Goal: Transaction & Acquisition: Purchase product/service

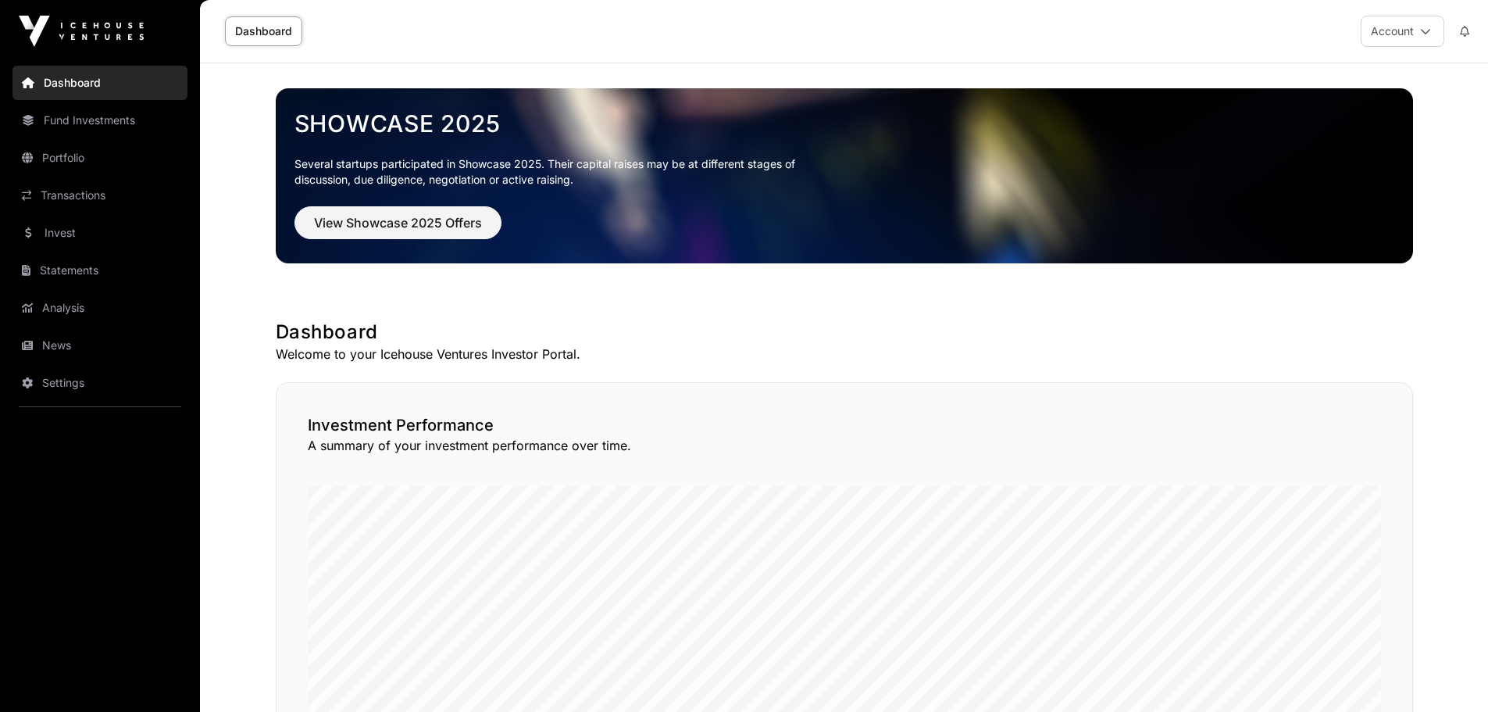
click at [88, 127] on link "Fund Investments" at bounding box center [100, 120] width 175 height 34
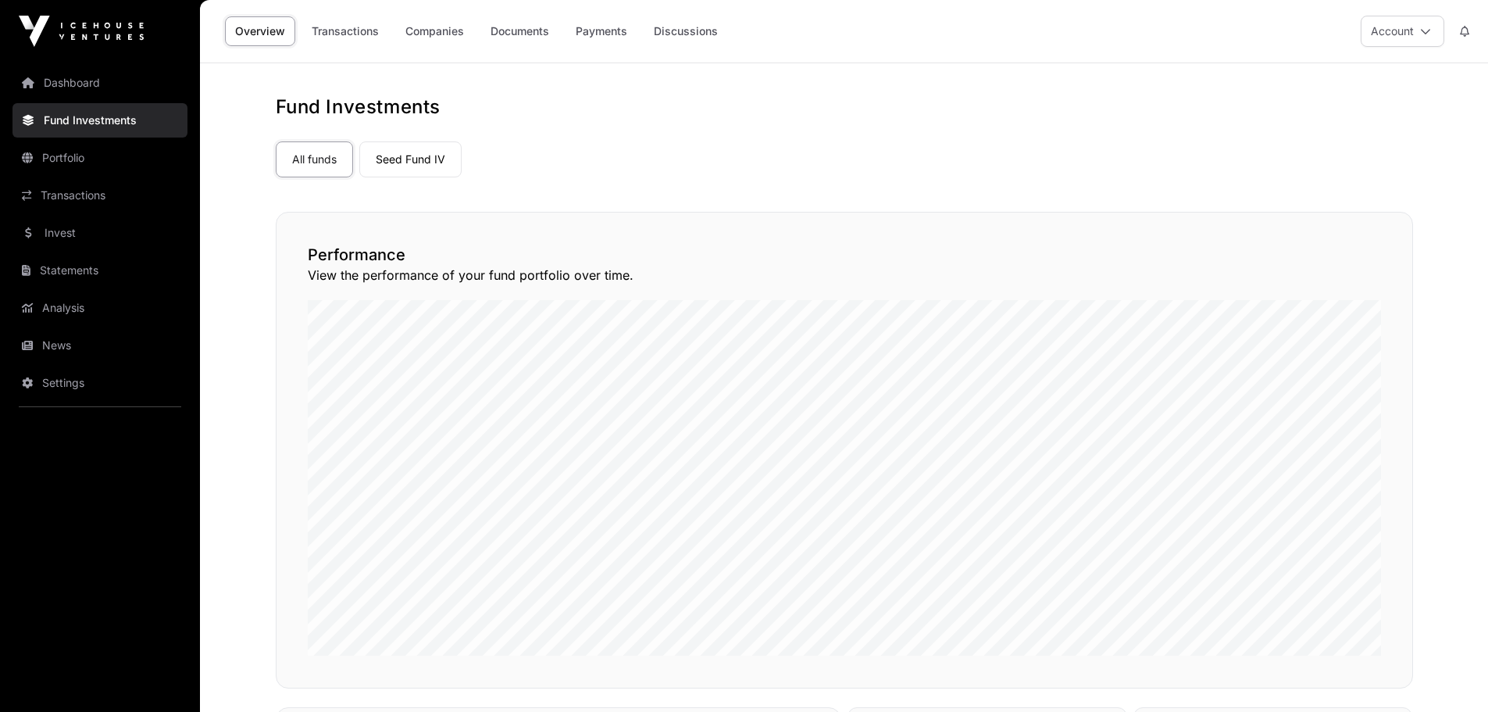
click at [350, 34] on link "Transactions" at bounding box center [346, 31] width 88 height 30
click at [442, 30] on link "Companies" at bounding box center [434, 31] width 79 height 30
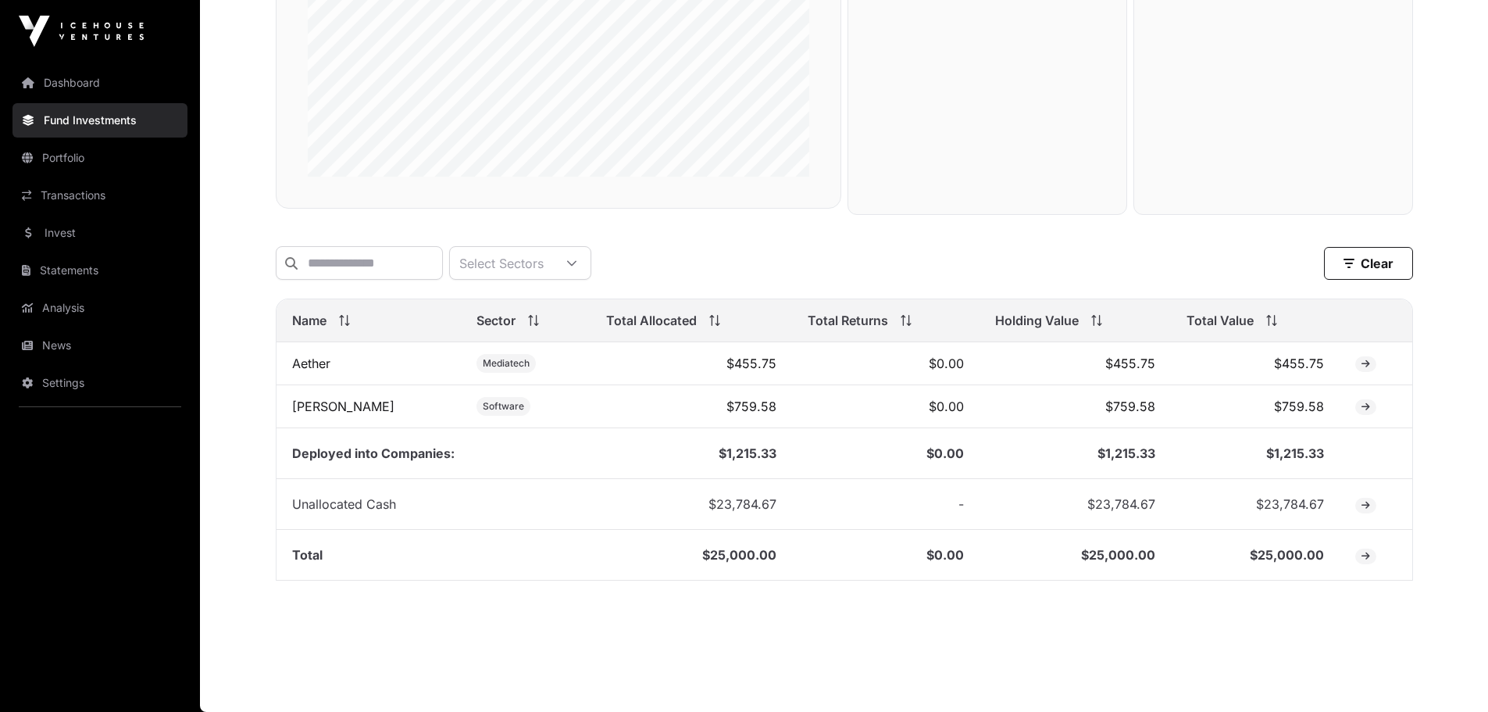
scroll to position [375, 0]
click at [306, 362] on link "Aether" at bounding box center [311, 363] width 38 height 16
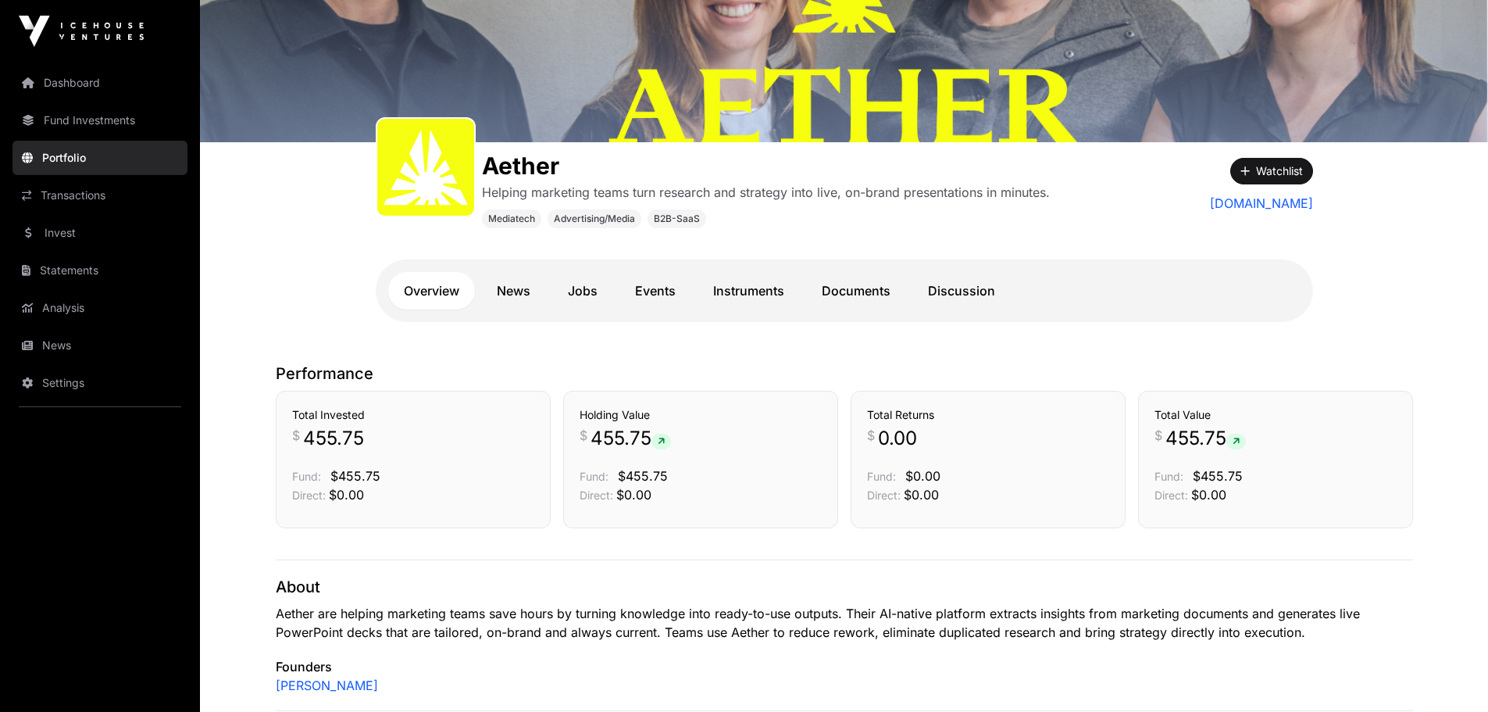
scroll to position [156, 0]
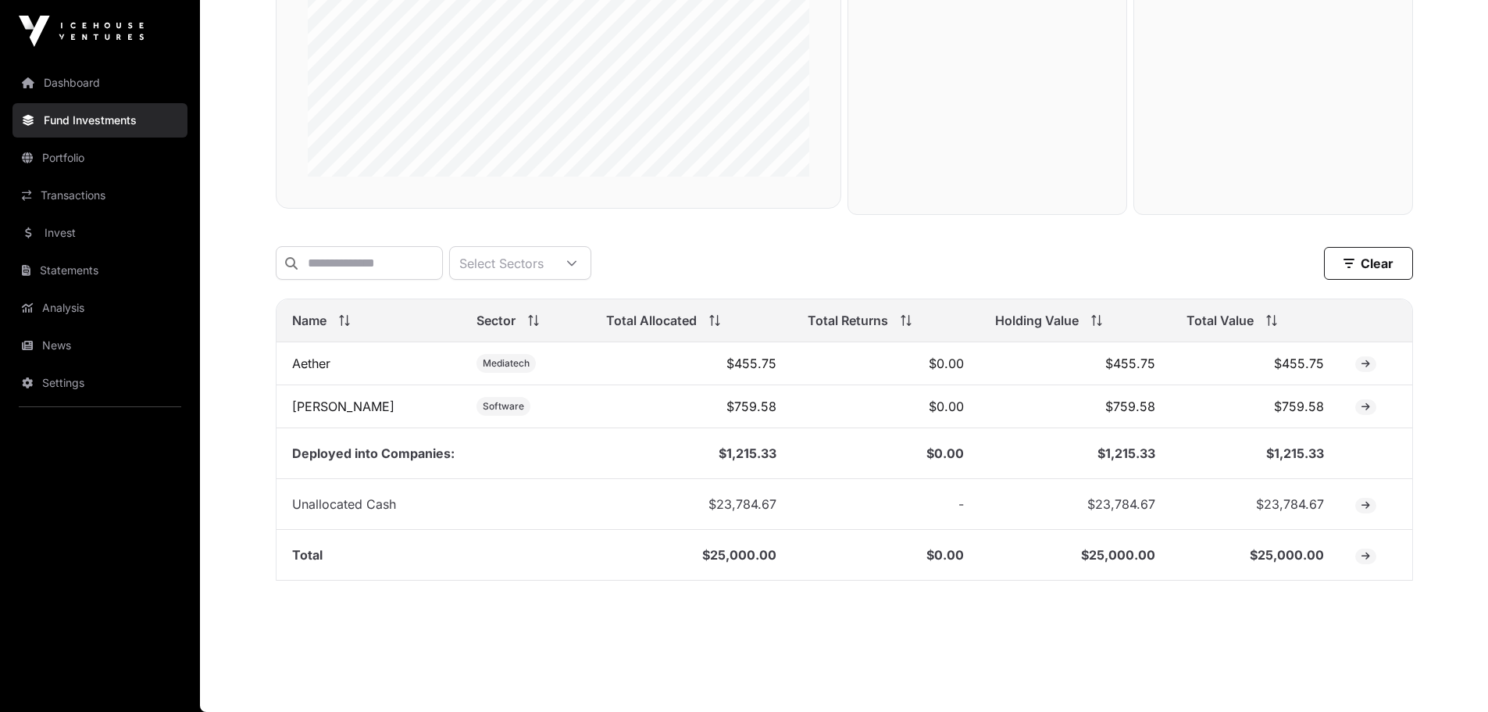
scroll to position [375, 0]
click at [318, 412] on link "Harth" at bounding box center [343, 406] width 102 height 16
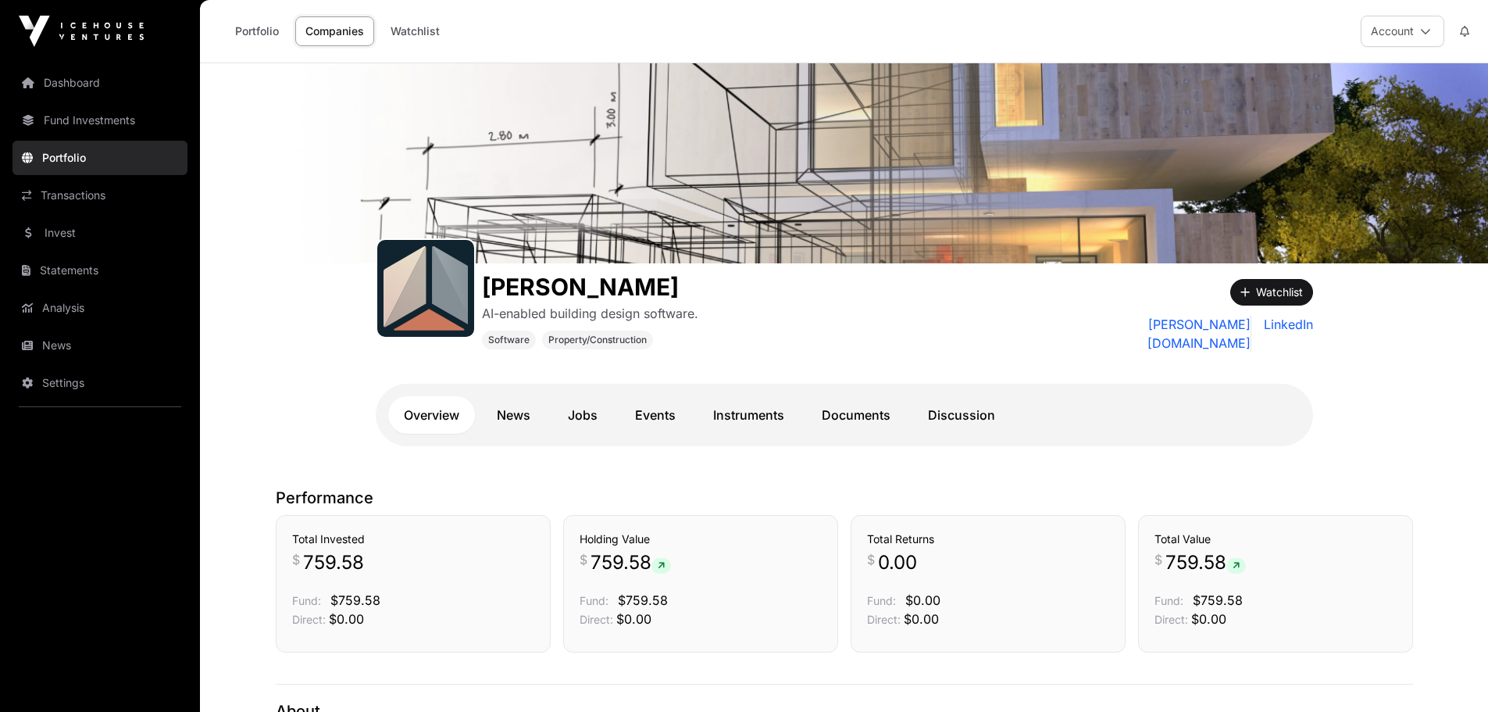
click at [641, 304] on p "AI-enabled building design software." at bounding box center [590, 313] width 216 height 19
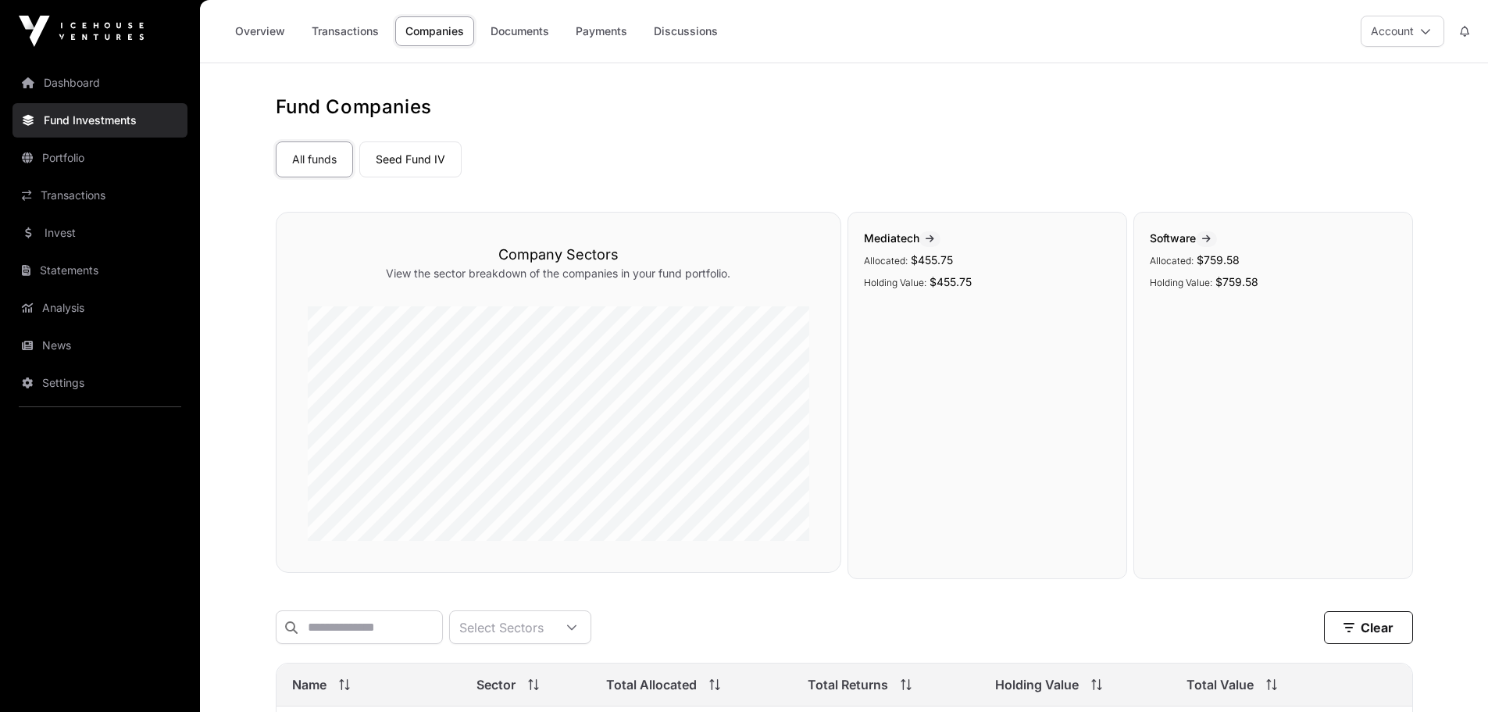
click at [523, 31] on link "Documents" at bounding box center [519, 31] width 79 height 30
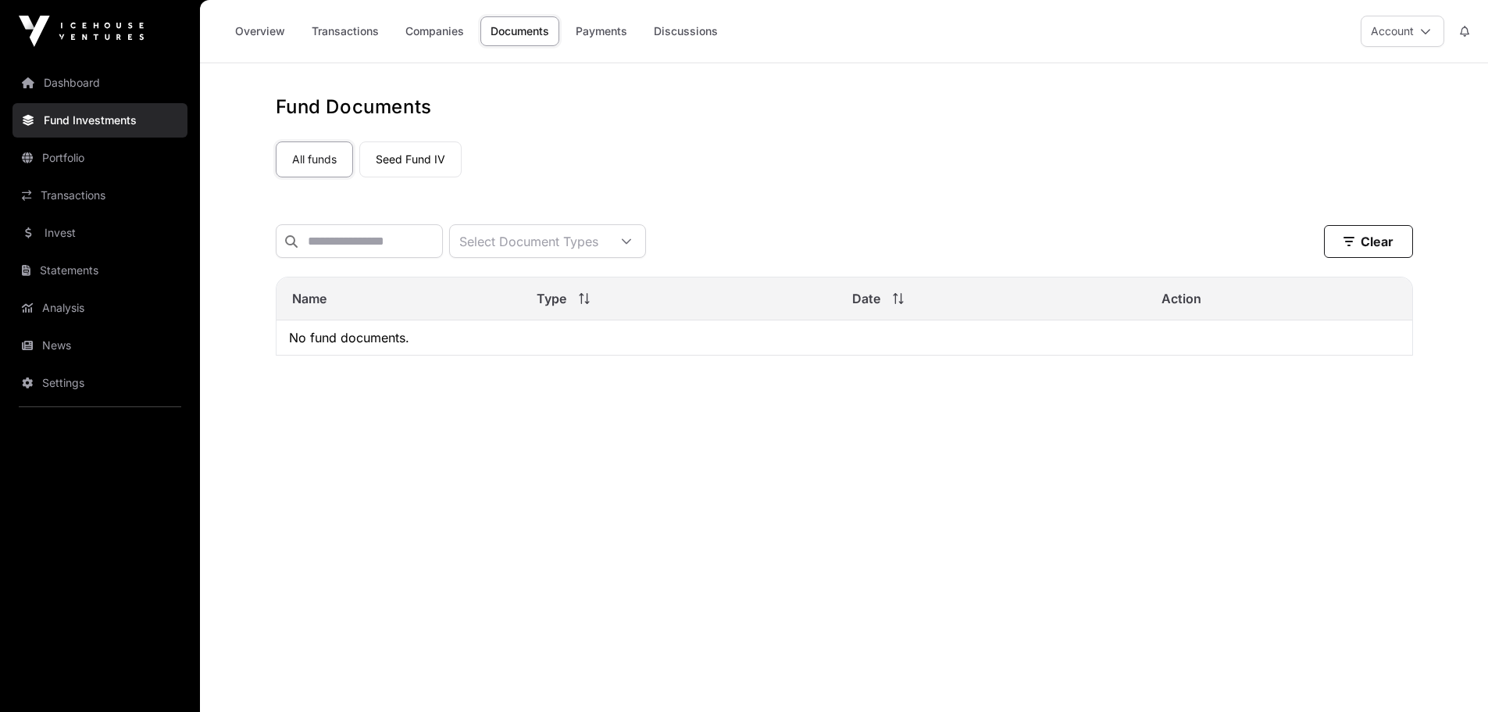
click at [595, 34] on link "Payments" at bounding box center [602, 31] width 72 height 30
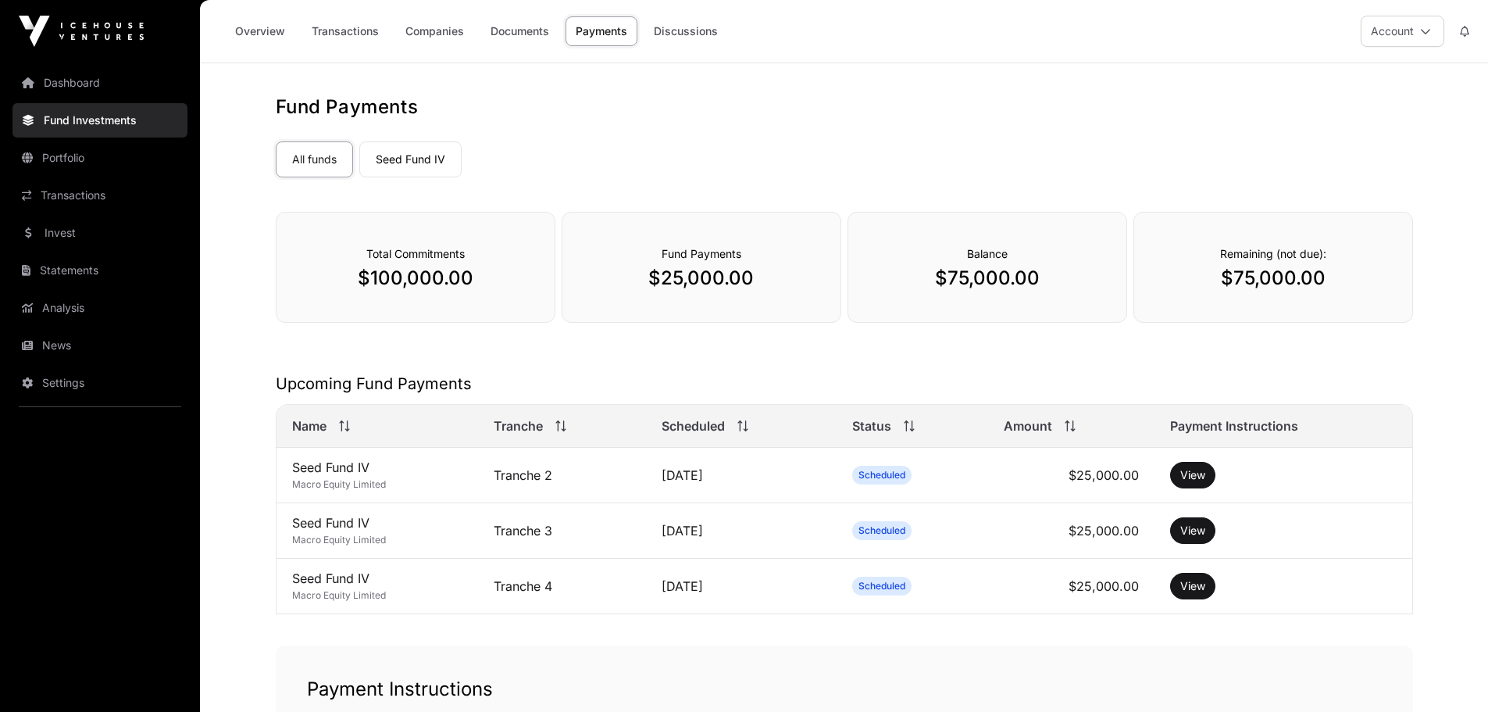
click at [674, 29] on link "Discussions" at bounding box center [686, 31] width 84 height 30
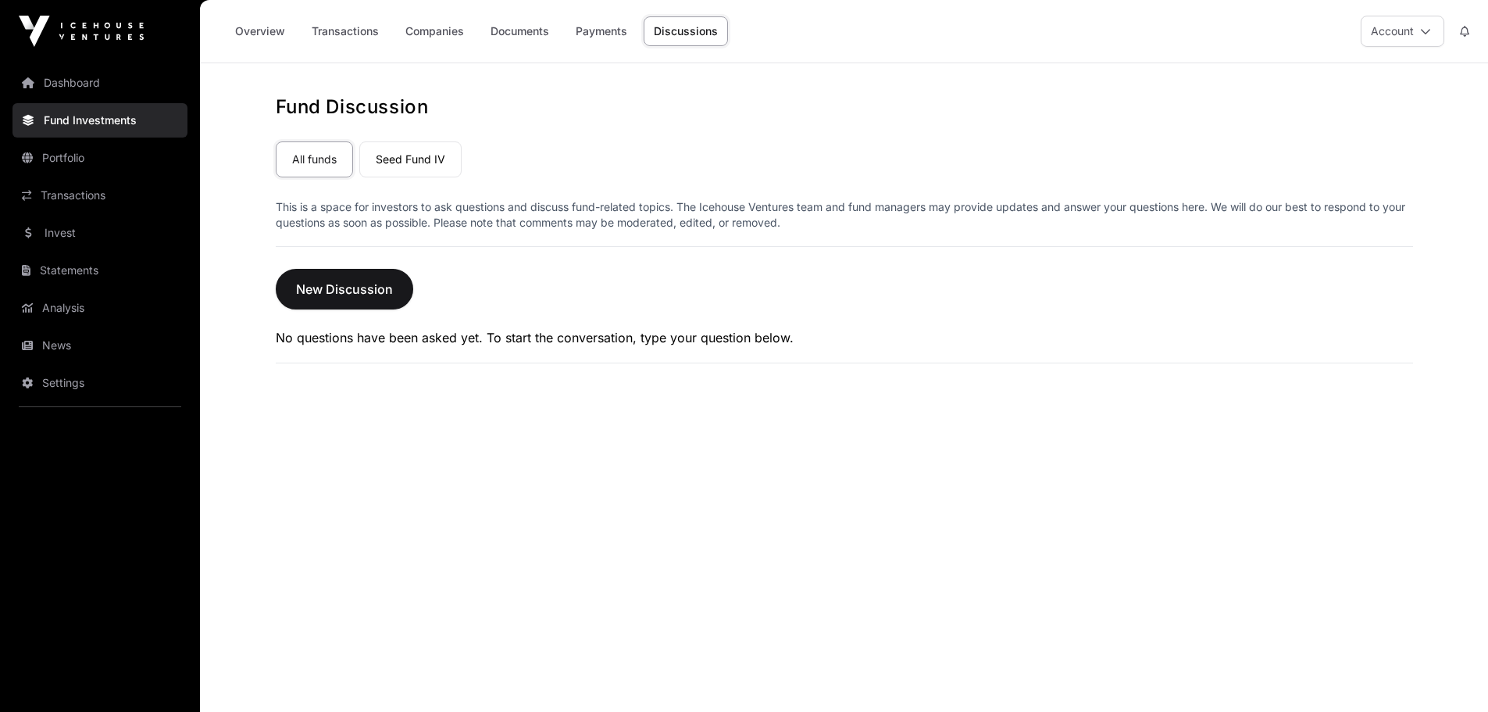
click at [263, 29] on link "Overview" at bounding box center [260, 31] width 70 height 30
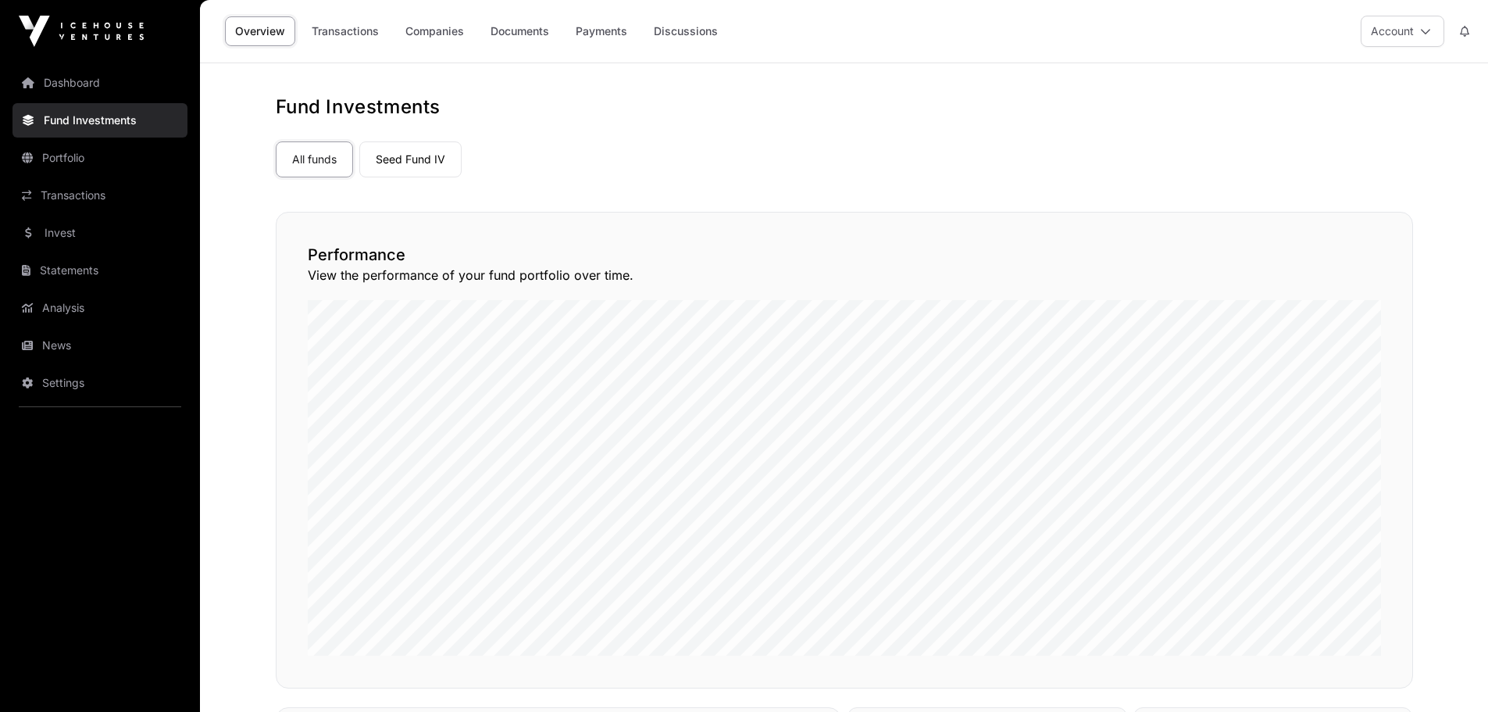
click at [76, 168] on link "Portfolio" at bounding box center [100, 158] width 175 height 34
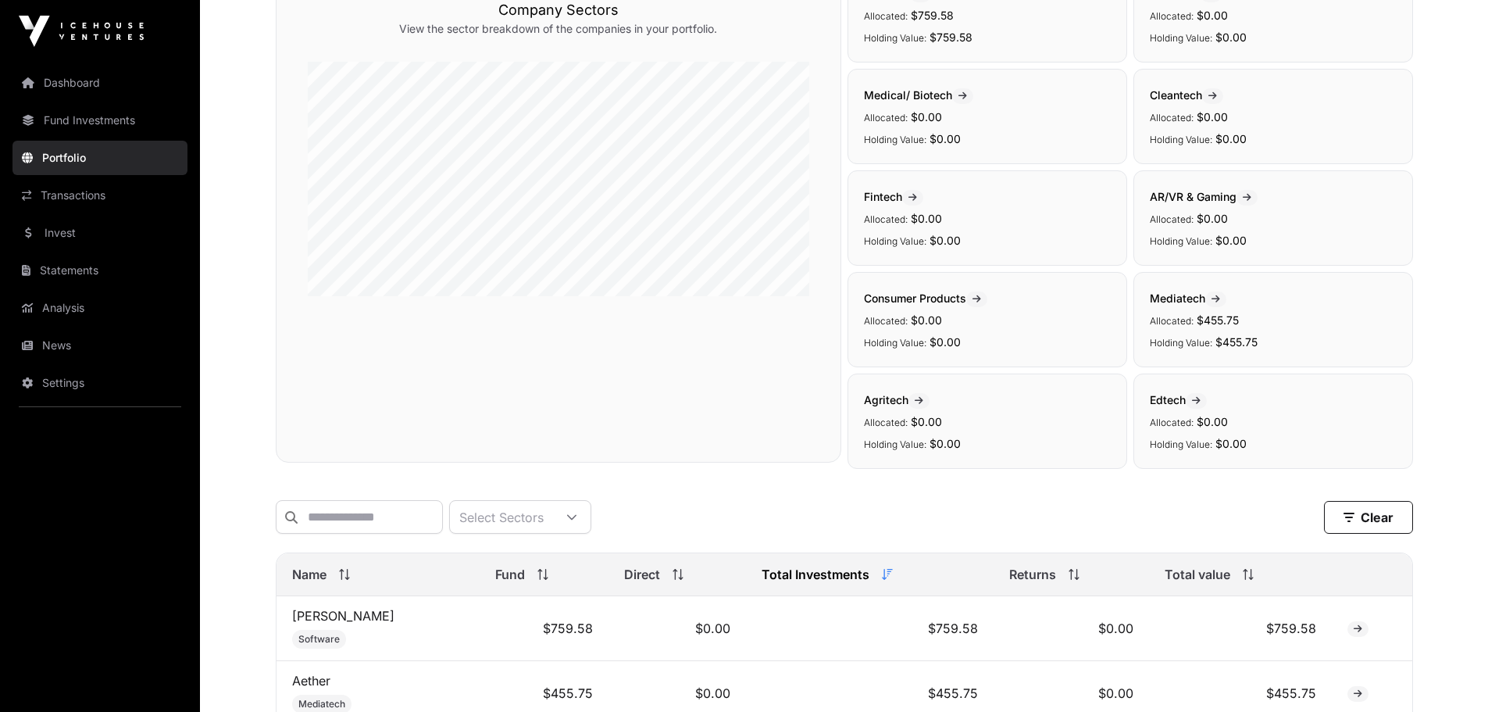
scroll to position [15, 0]
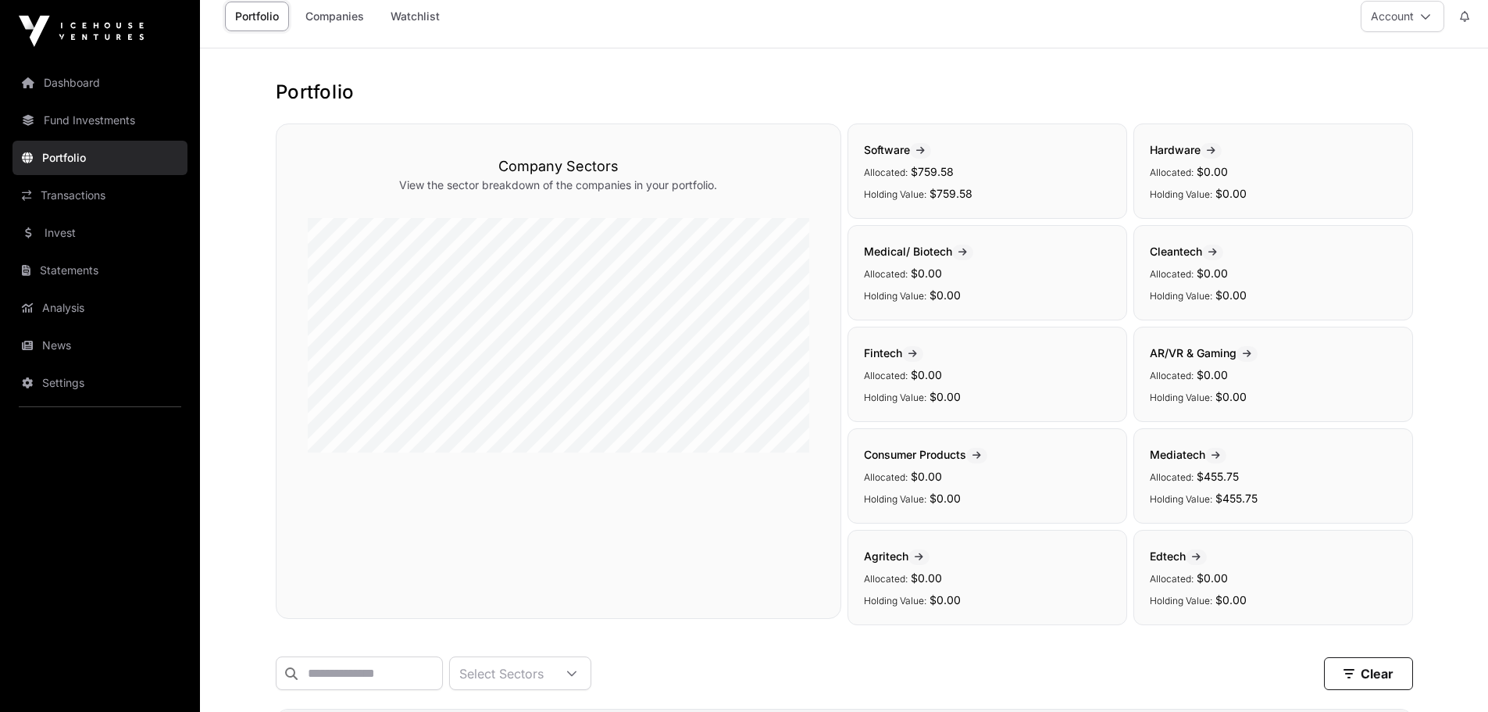
click at [71, 200] on link "Transactions" at bounding box center [100, 195] width 175 height 34
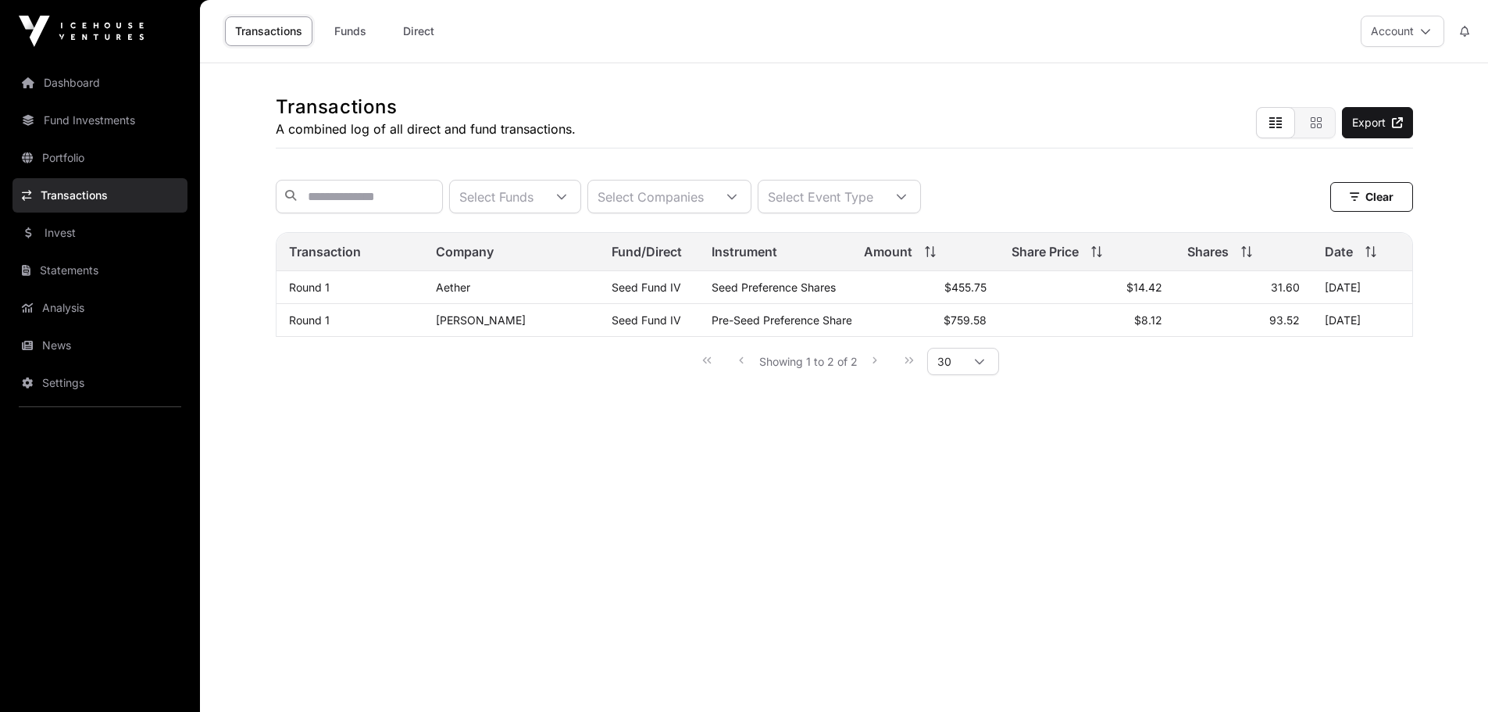
click at [63, 237] on link "Invest" at bounding box center [100, 233] width 175 height 34
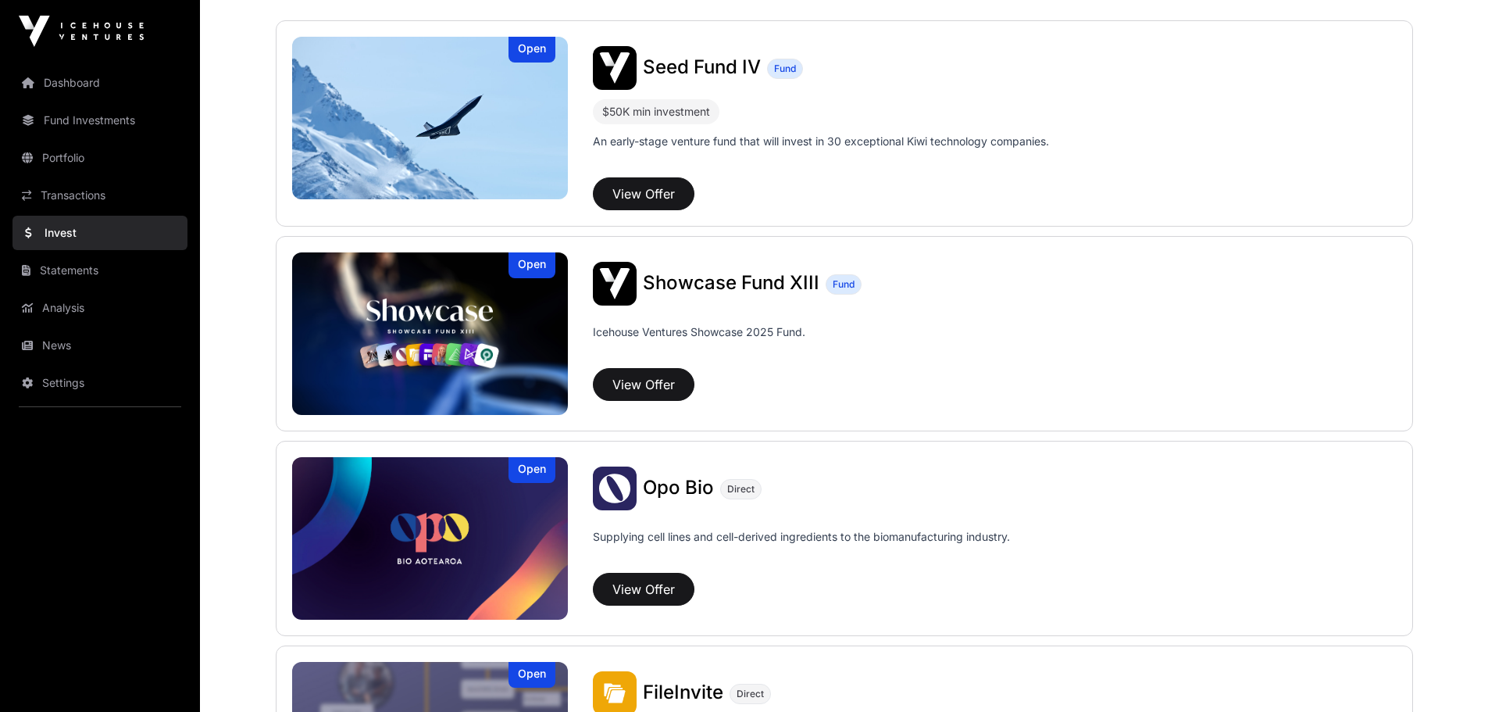
scroll to position [469, 0]
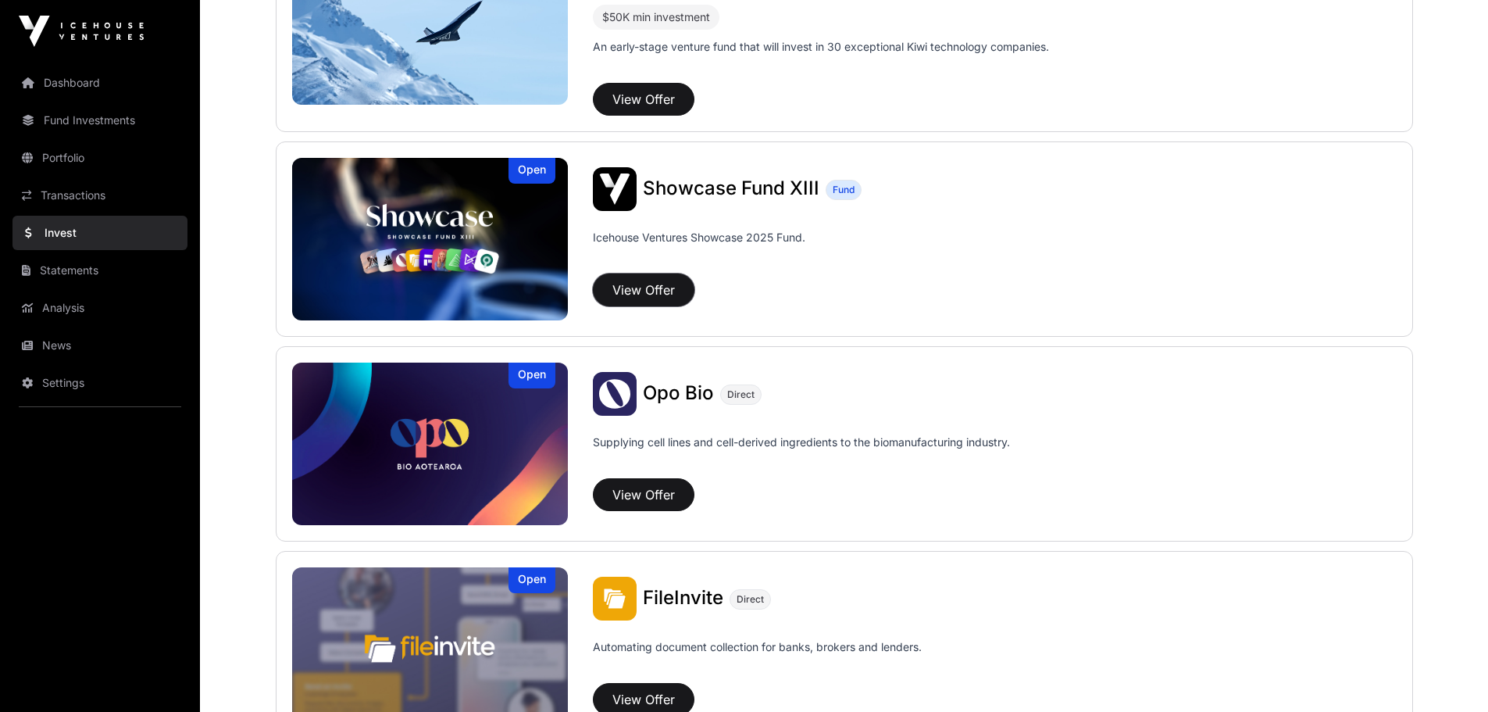
click at [640, 291] on button "View Offer" at bounding box center [644, 289] width 102 height 33
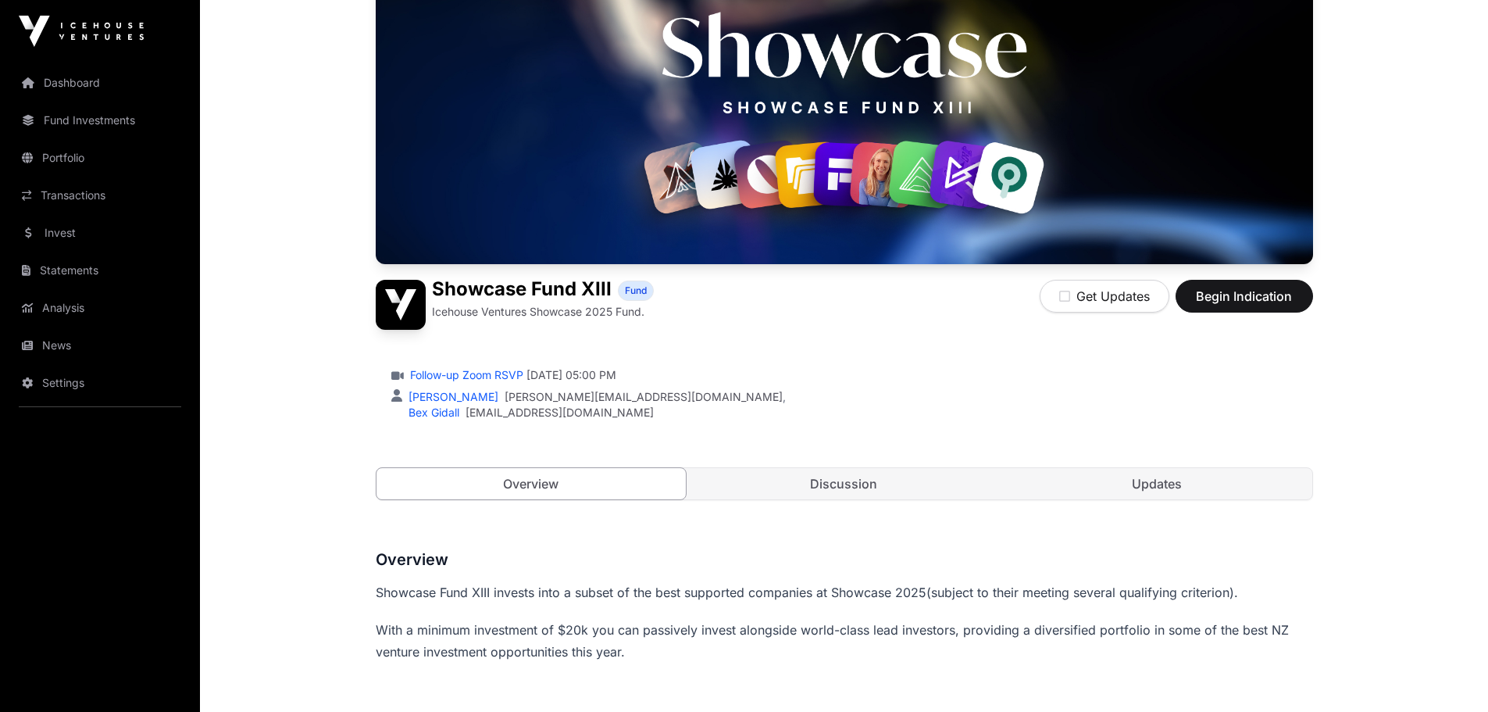
scroll to position [136, 0]
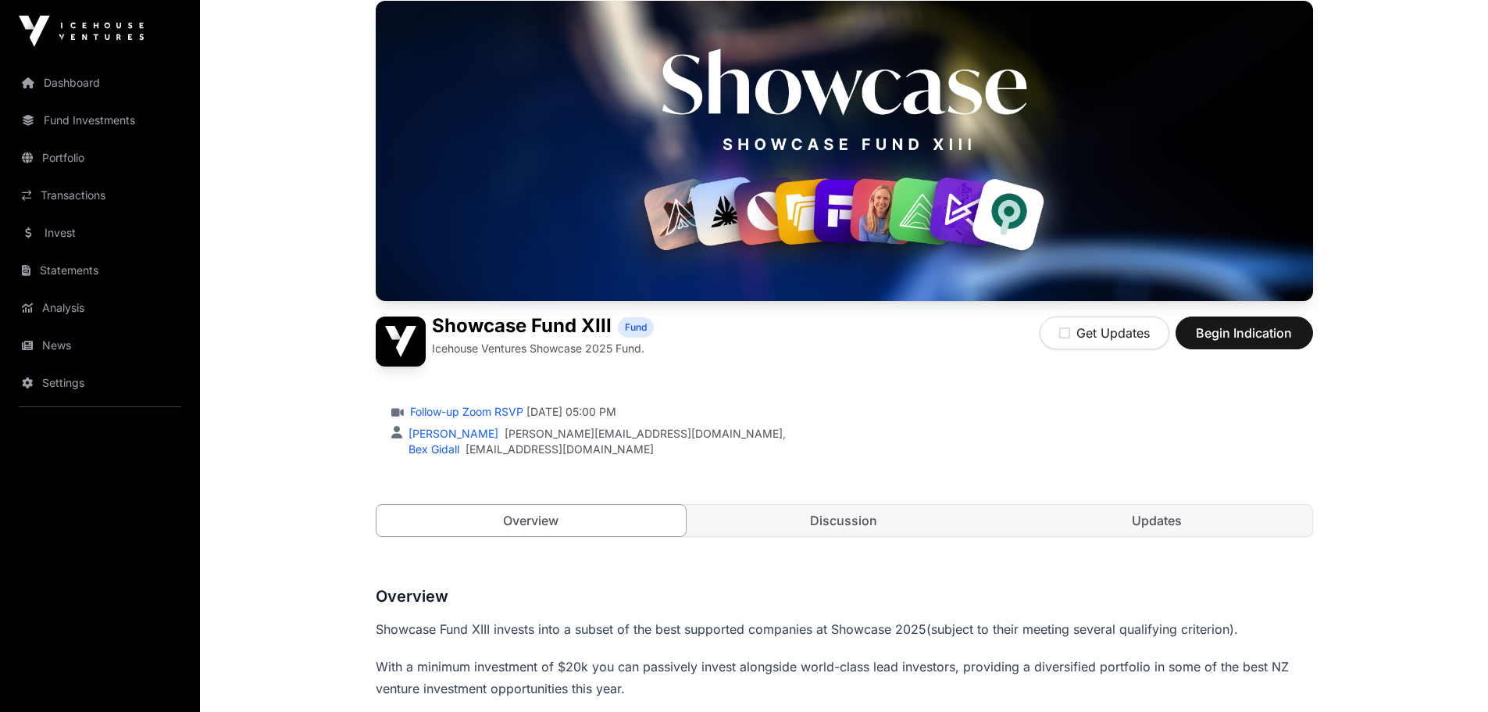
click at [838, 512] on link "Discussion" at bounding box center [844, 520] width 310 height 31
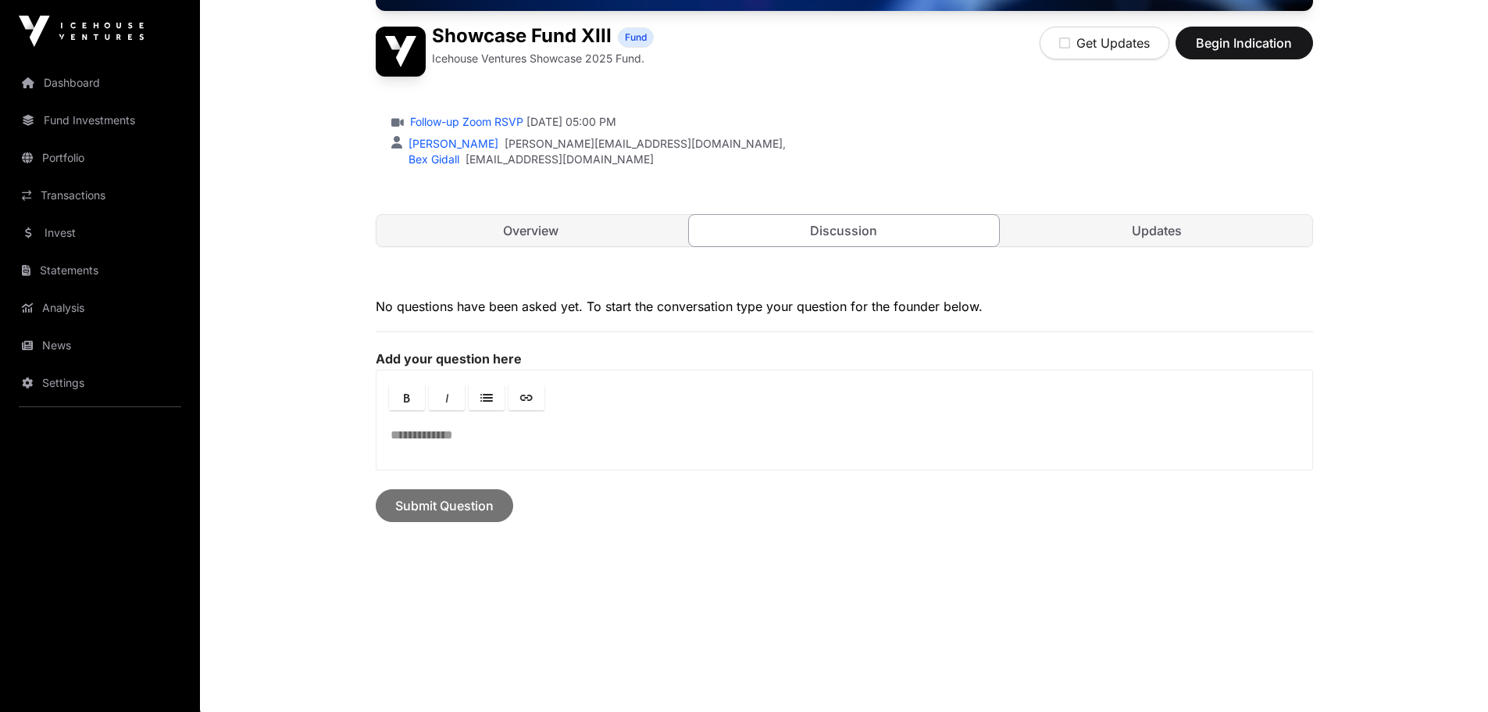
scroll to position [430, 0]
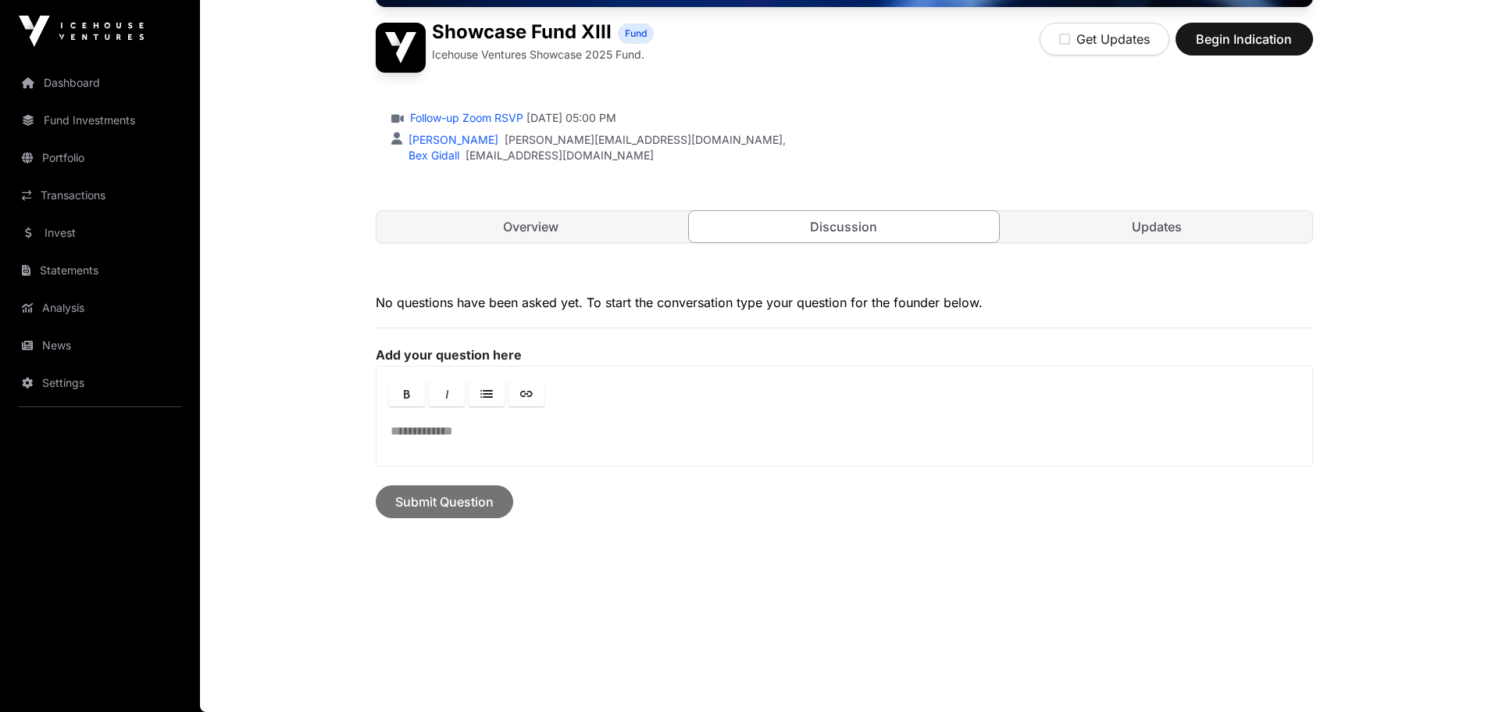
click at [570, 220] on link "Overview" at bounding box center [532, 226] width 310 height 31
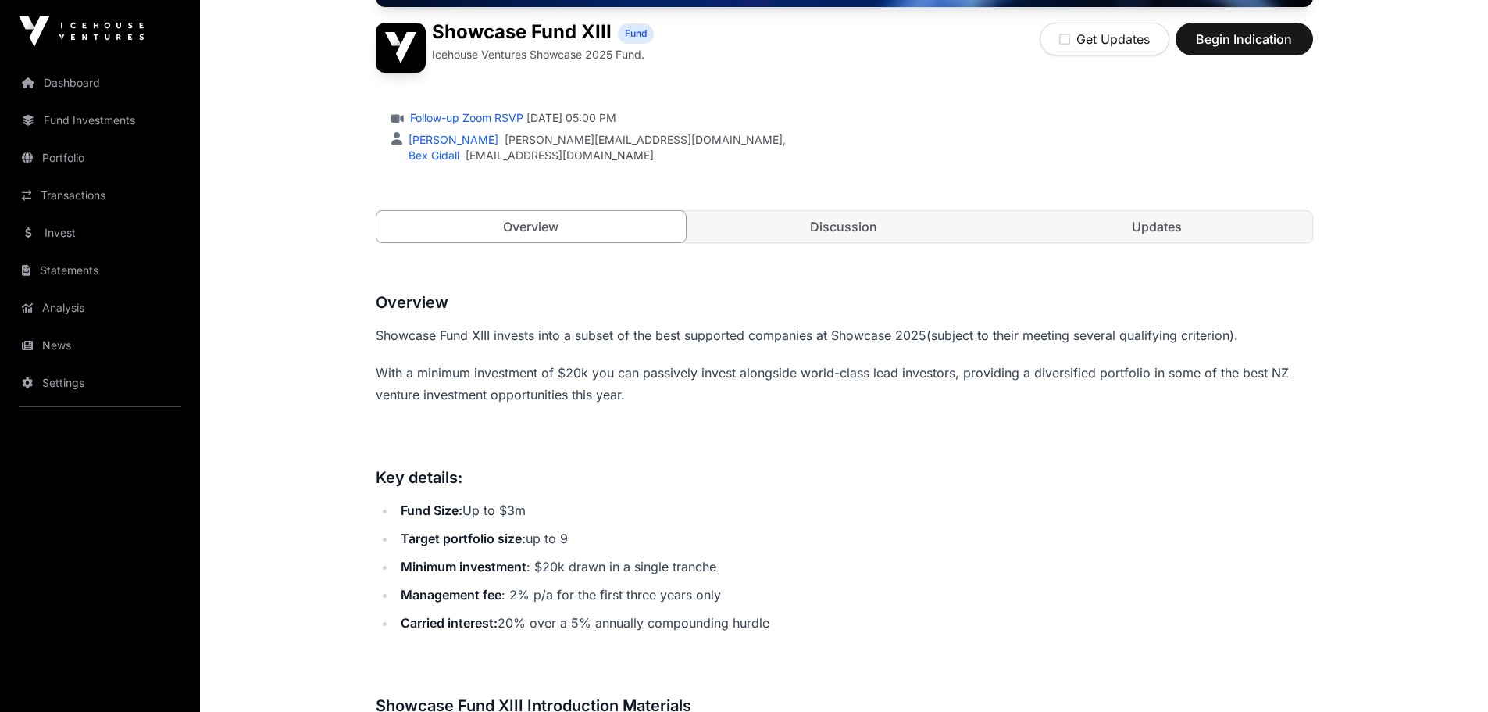
click at [1157, 230] on link "Updates" at bounding box center [1157, 226] width 310 height 31
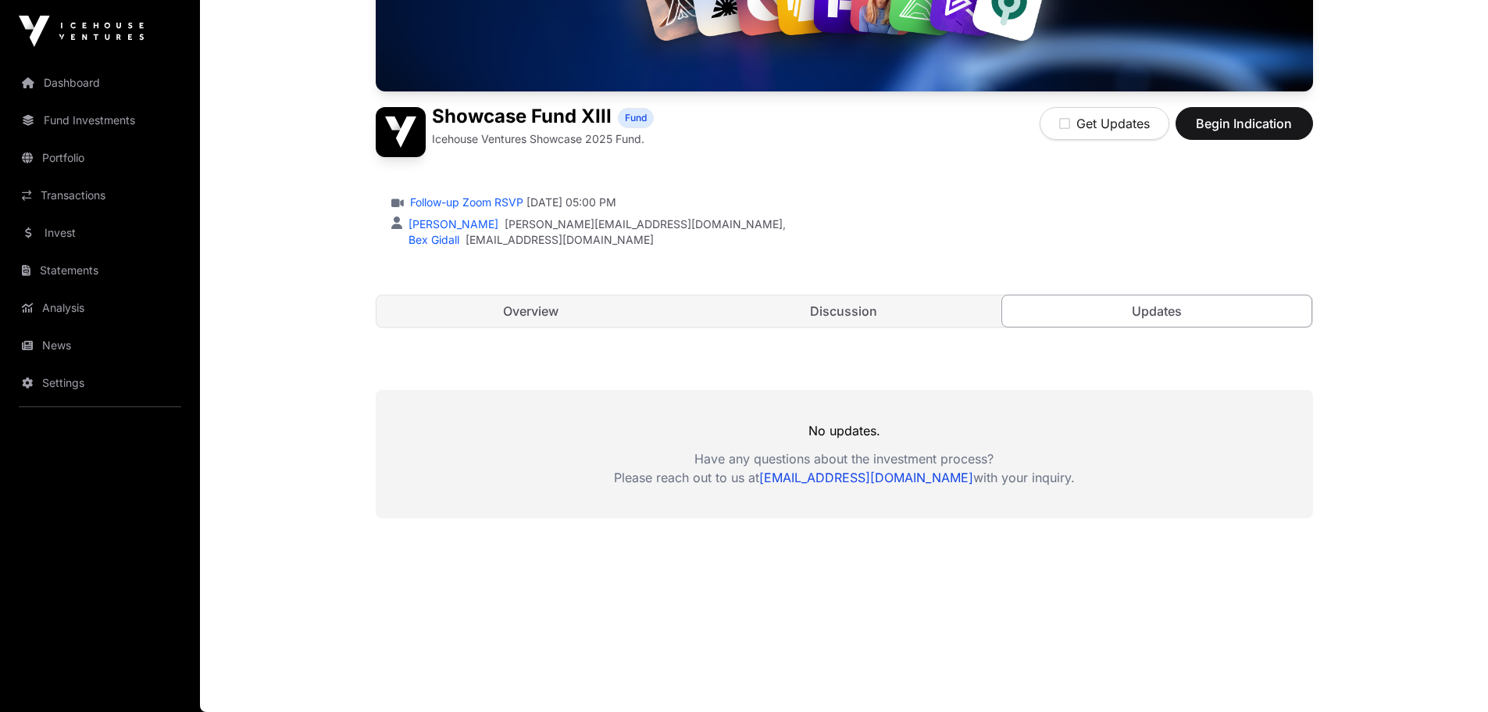
scroll to position [345, 0]
click at [871, 316] on link "Discussion" at bounding box center [844, 310] width 310 height 31
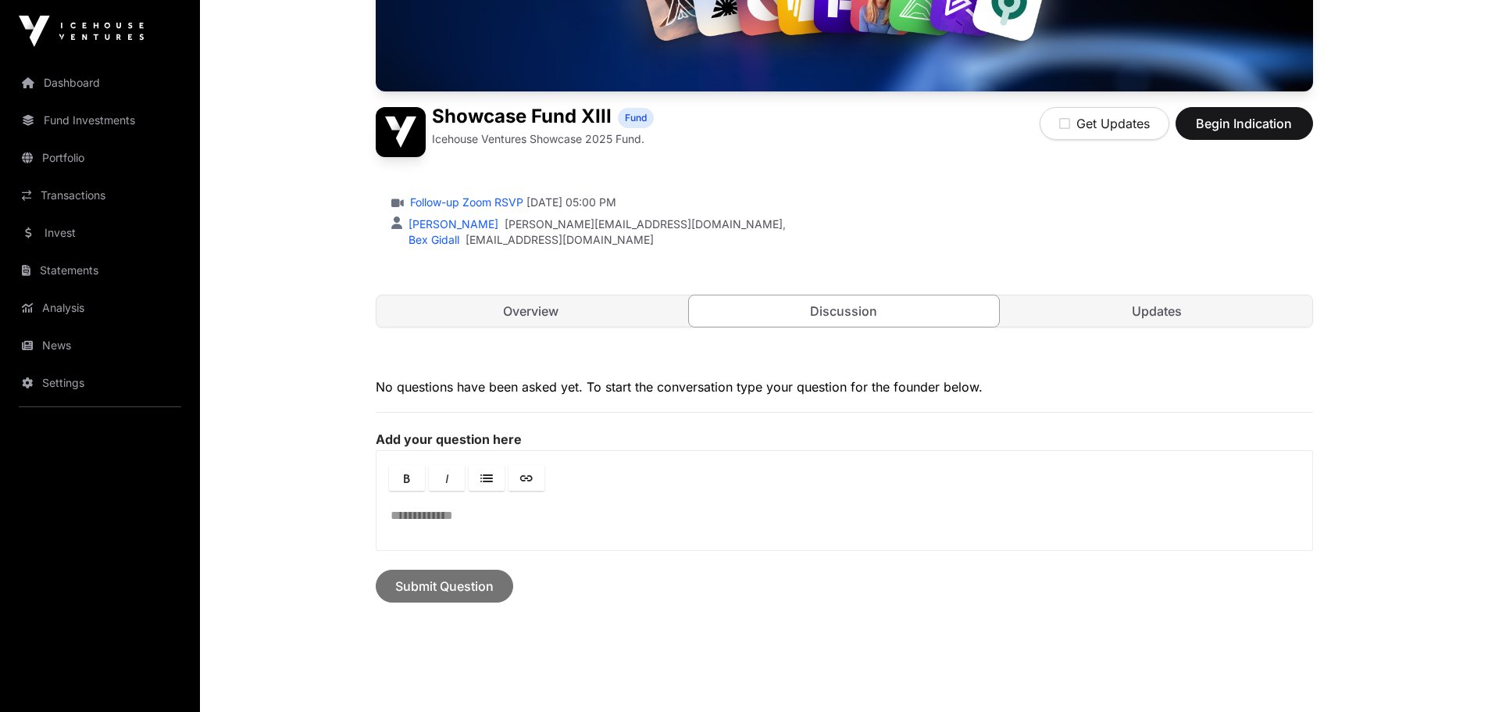
click at [567, 305] on link "Overview" at bounding box center [532, 310] width 310 height 31
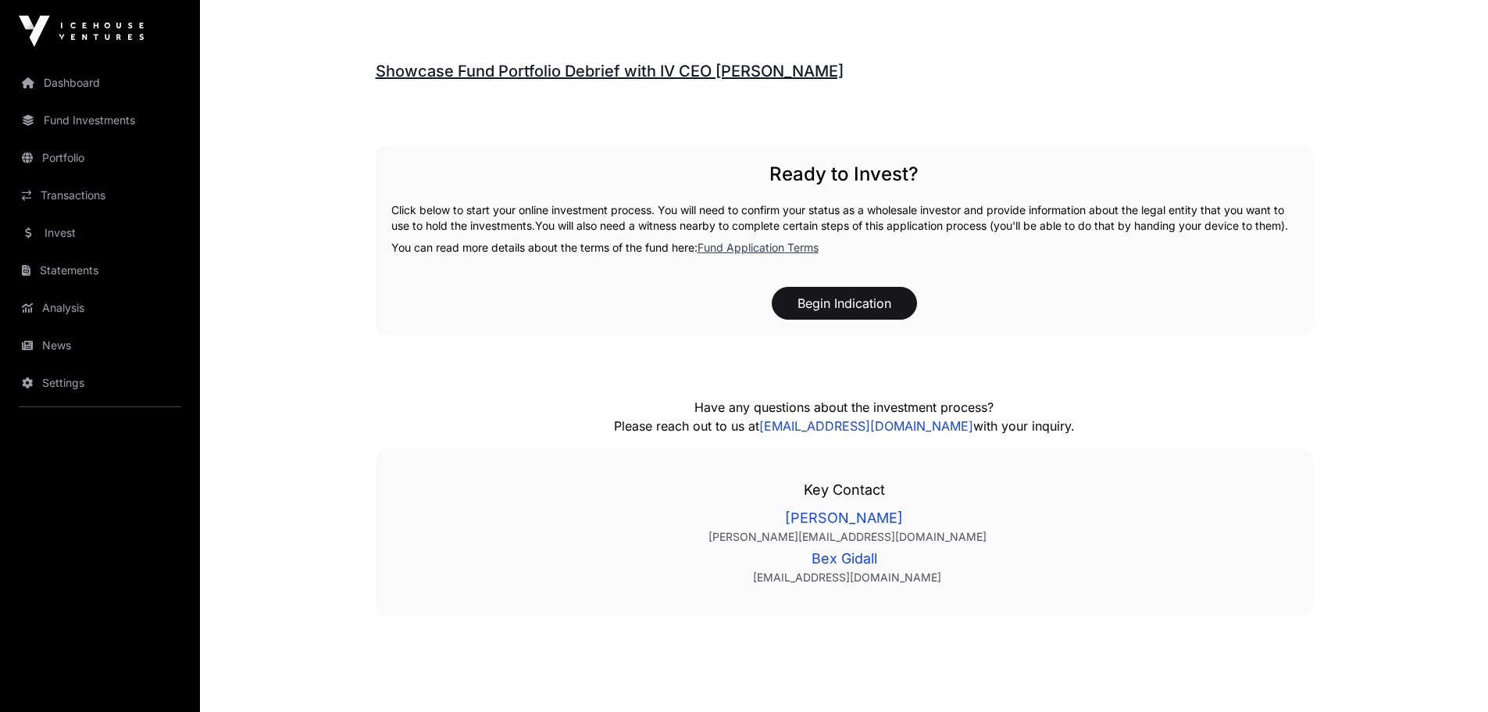
scroll to position [2344, 0]
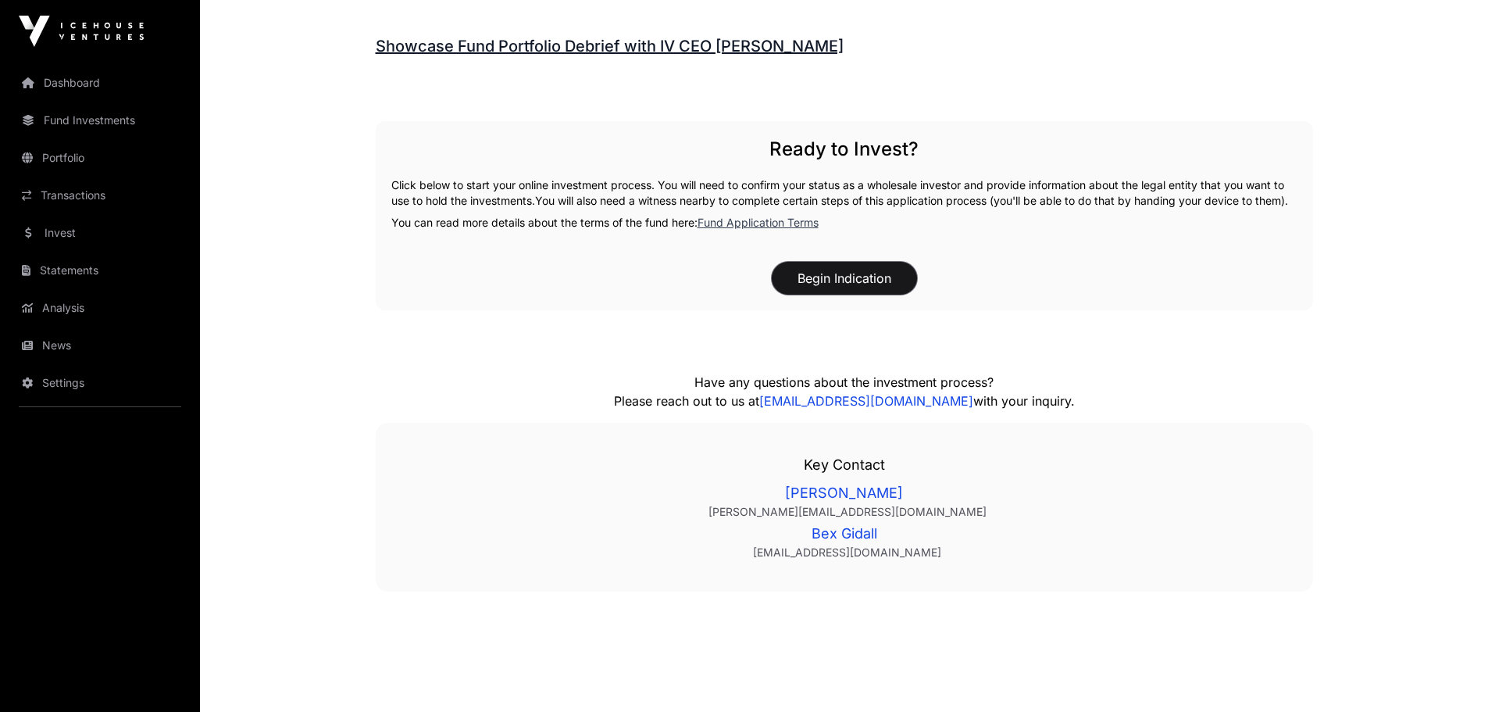
click at [834, 289] on button "Begin Indication" at bounding box center [844, 278] width 145 height 33
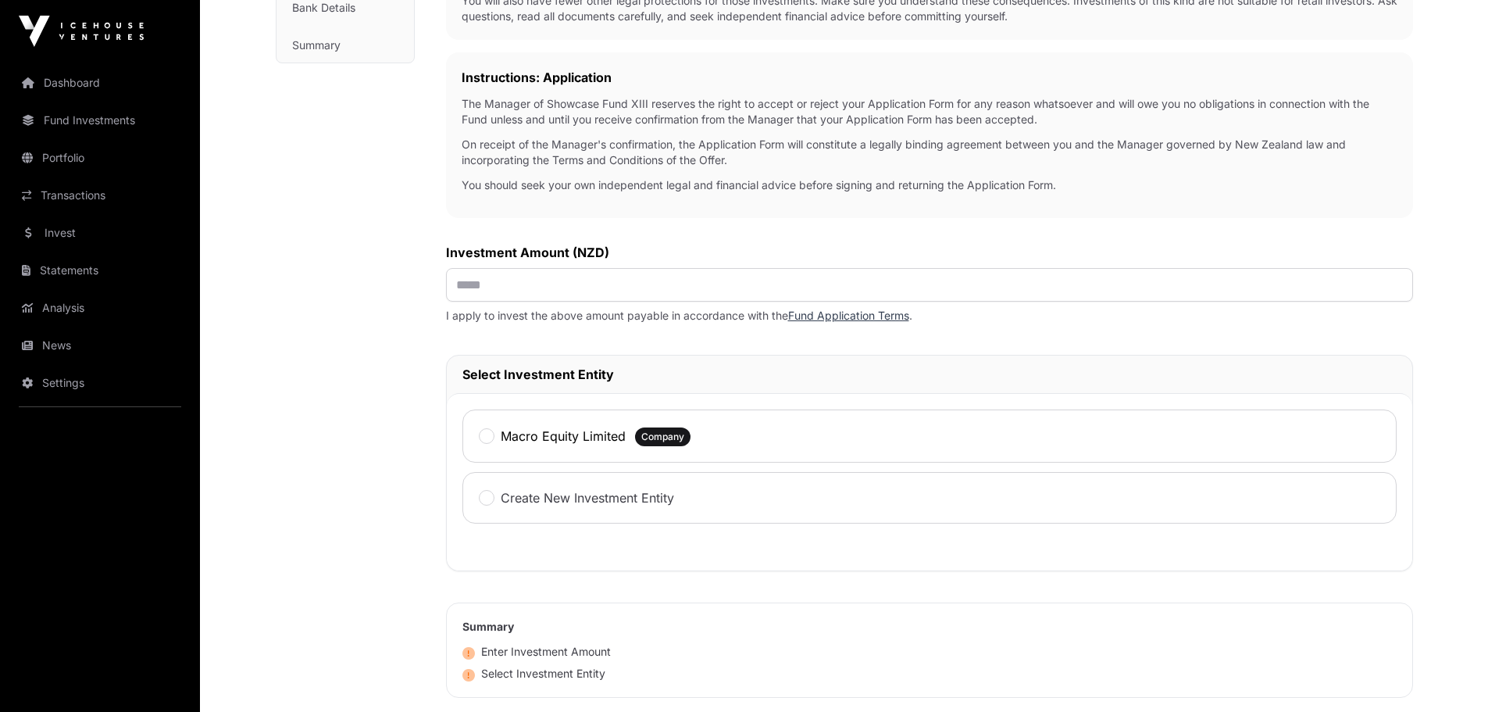
scroll to position [78, 0]
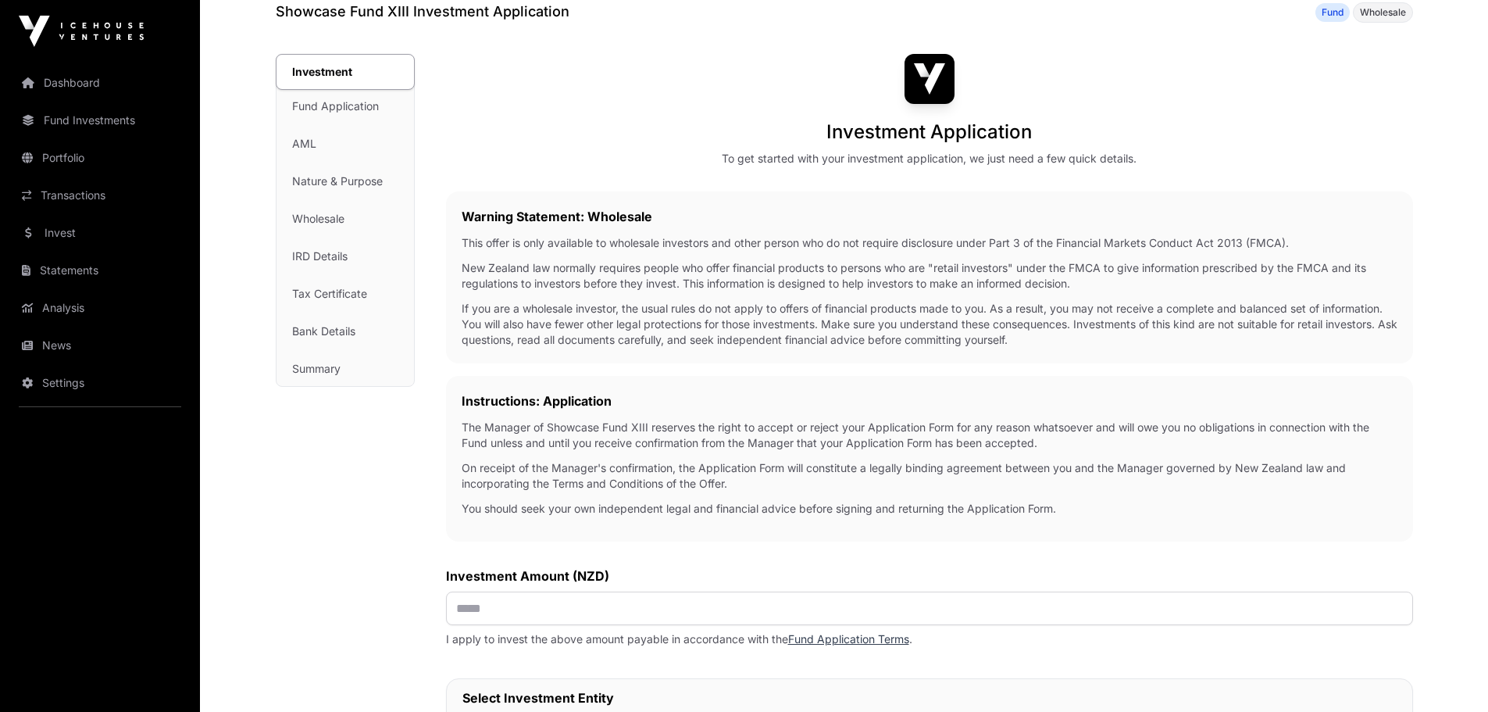
click at [348, 105] on div "Investment Fund Application AML Nature & Purpose Wholesale IRD Details Tax Cert…" at bounding box center [346, 220] width 138 height 331
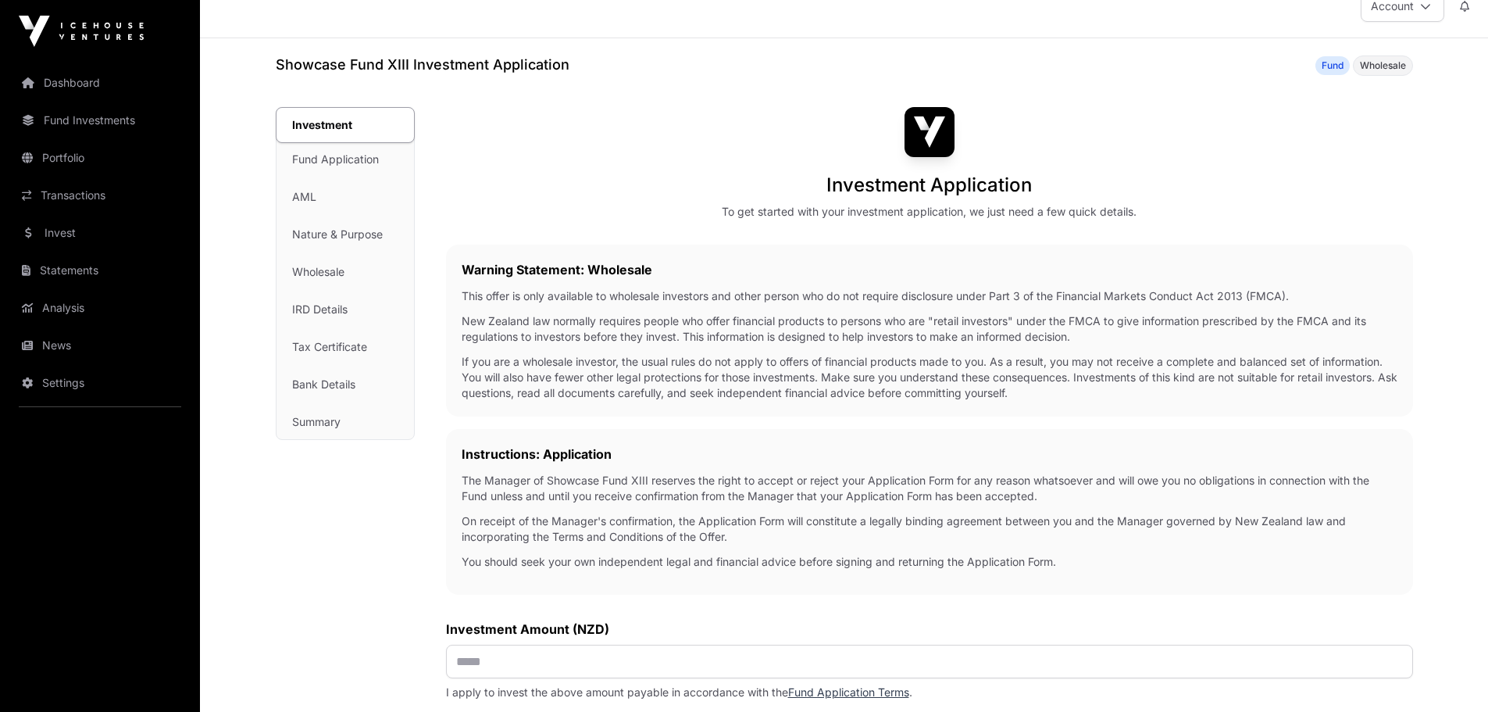
scroll to position [0, 0]
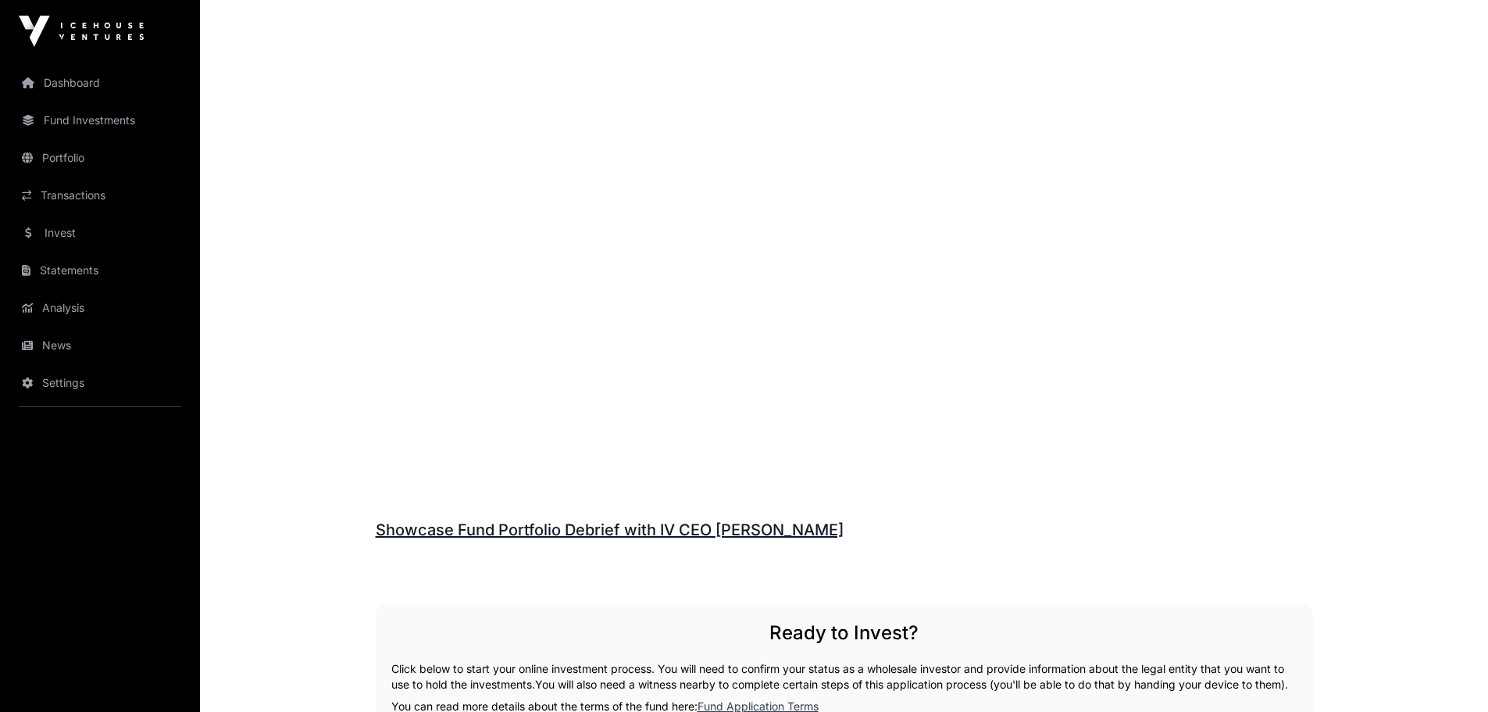
scroll to position [1875, 0]
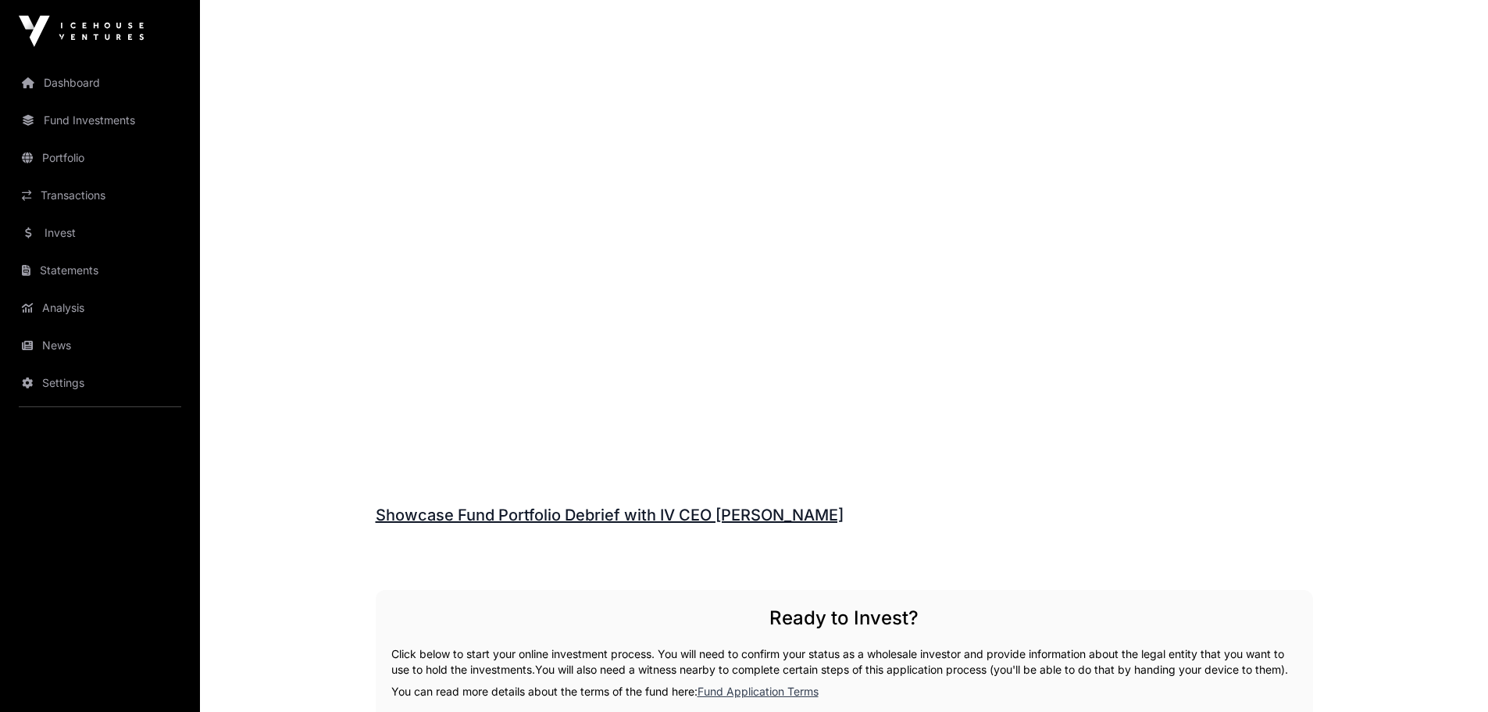
drag, startPoint x: 696, startPoint y: 512, endPoint x: 706, endPoint y: 512, distance: 9.4
click at [696, 512] on link "Showcase Fund Portfolio Debrief with IV CEO Robbie Paul" at bounding box center [610, 514] width 468 height 19
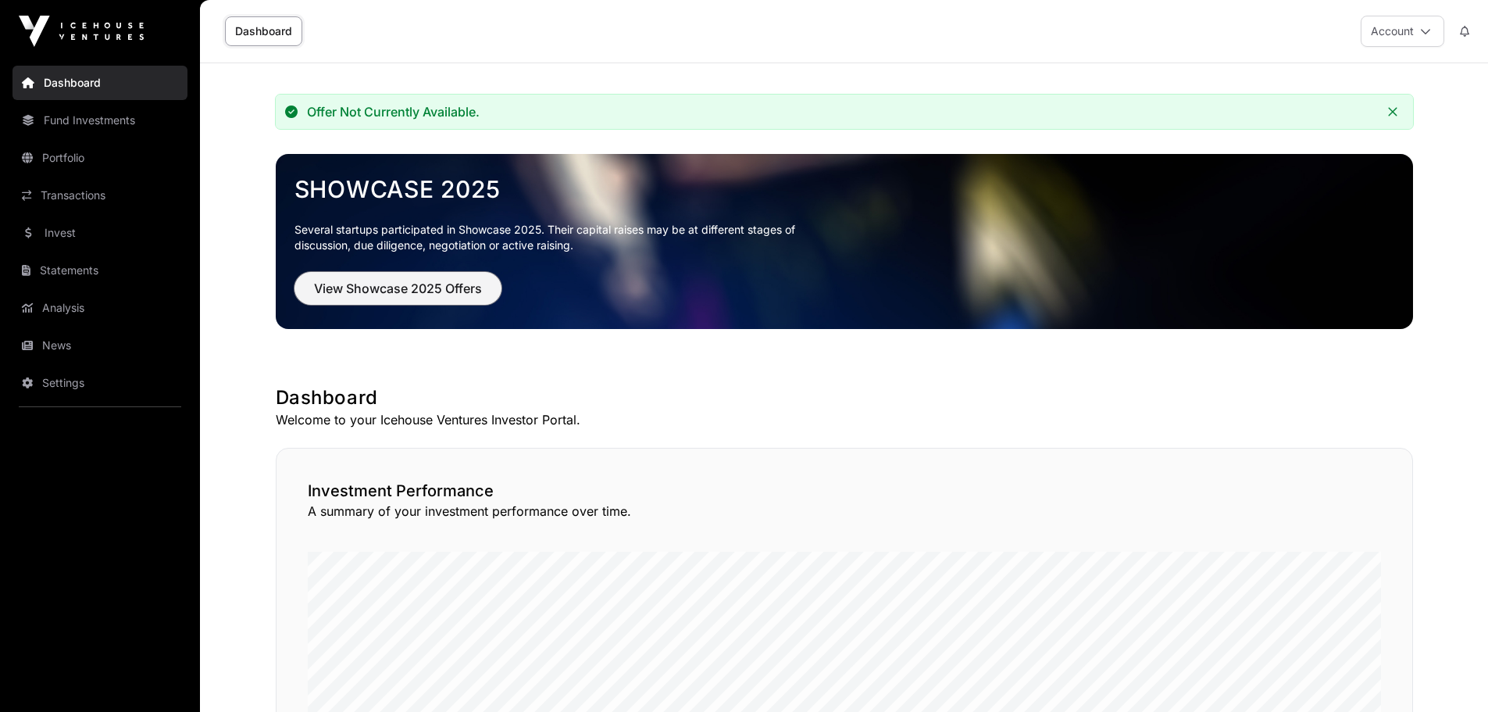
drag, startPoint x: 406, startPoint y: 289, endPoint x: 436, endPoint y: 281, distance: 30.7
click at [406, 289] on span "View Showcase 2025 Offers" at bounding box center [398, 288] width 168 height 19
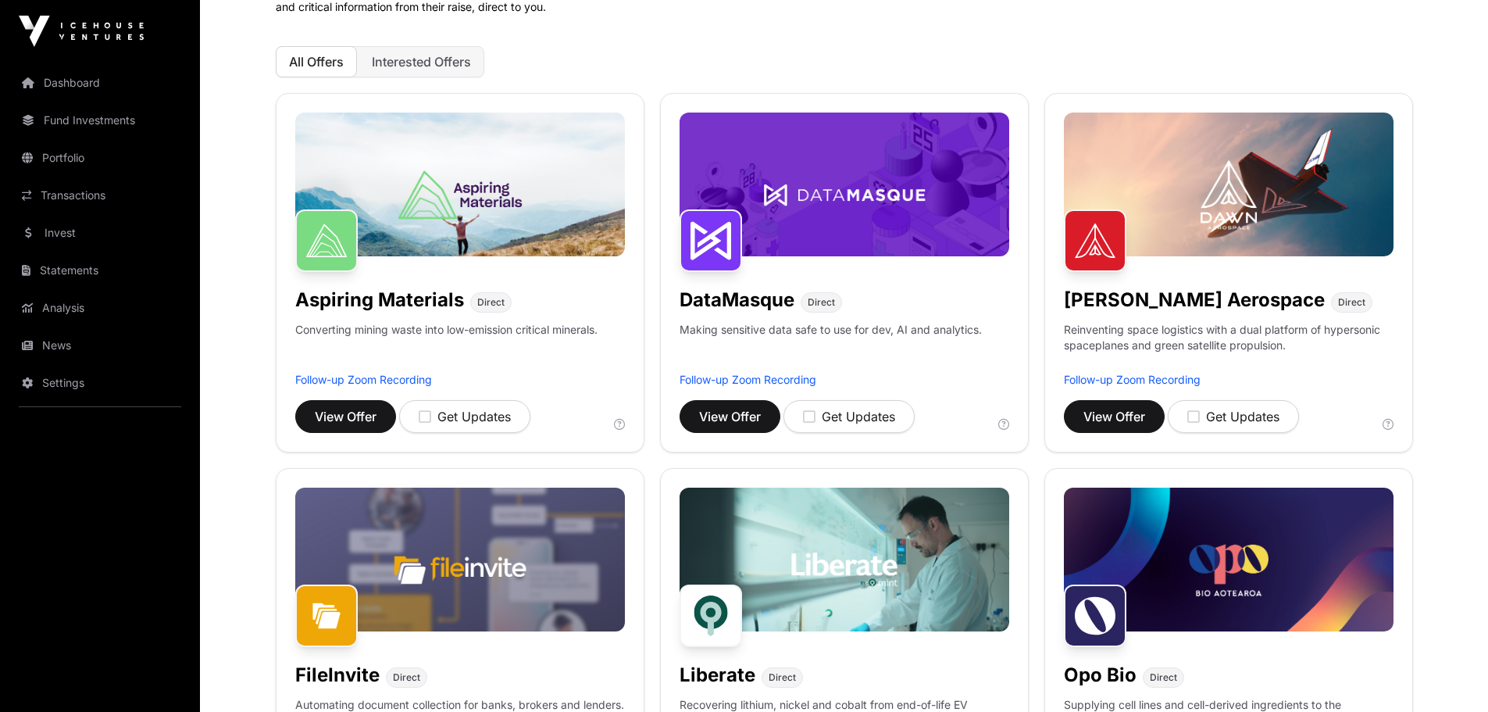
scroll to position [156, 0]
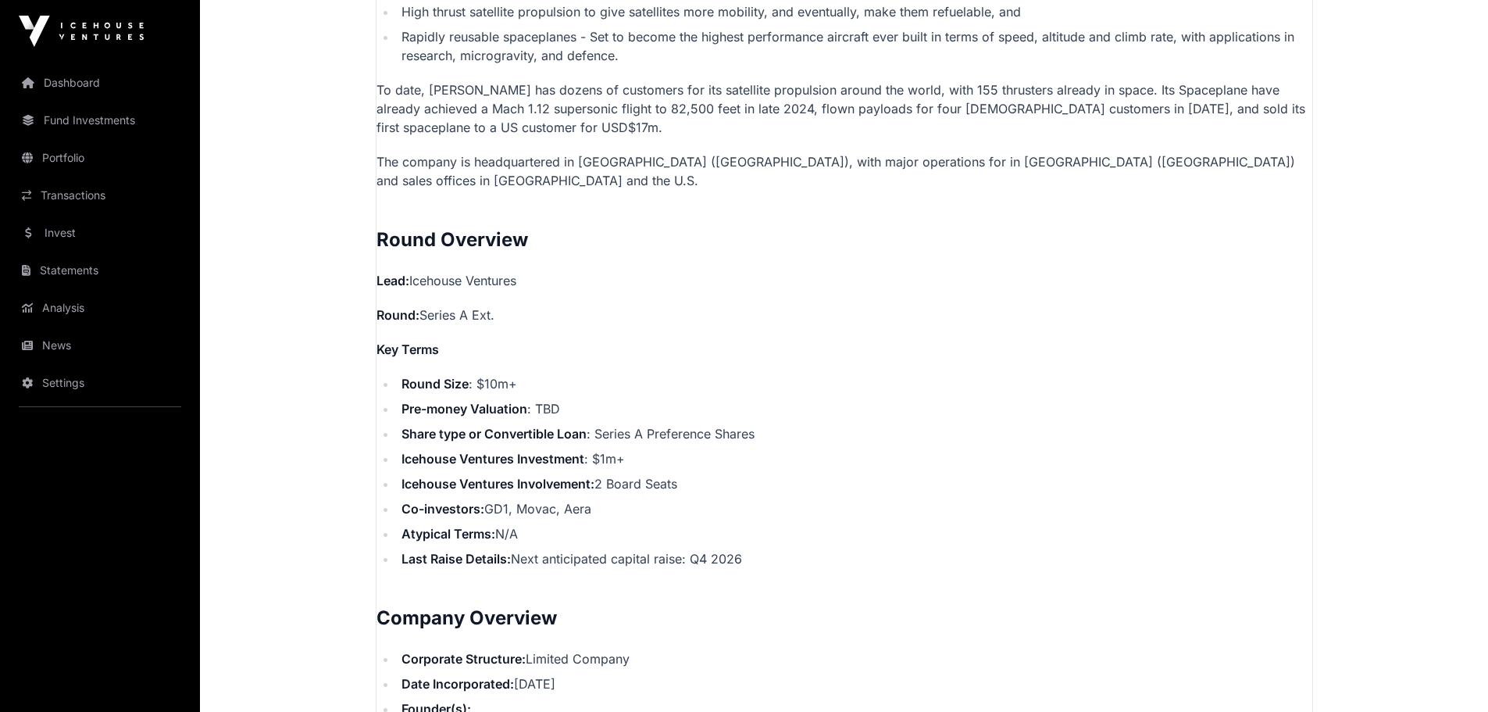
scroll to position [1328, 0]
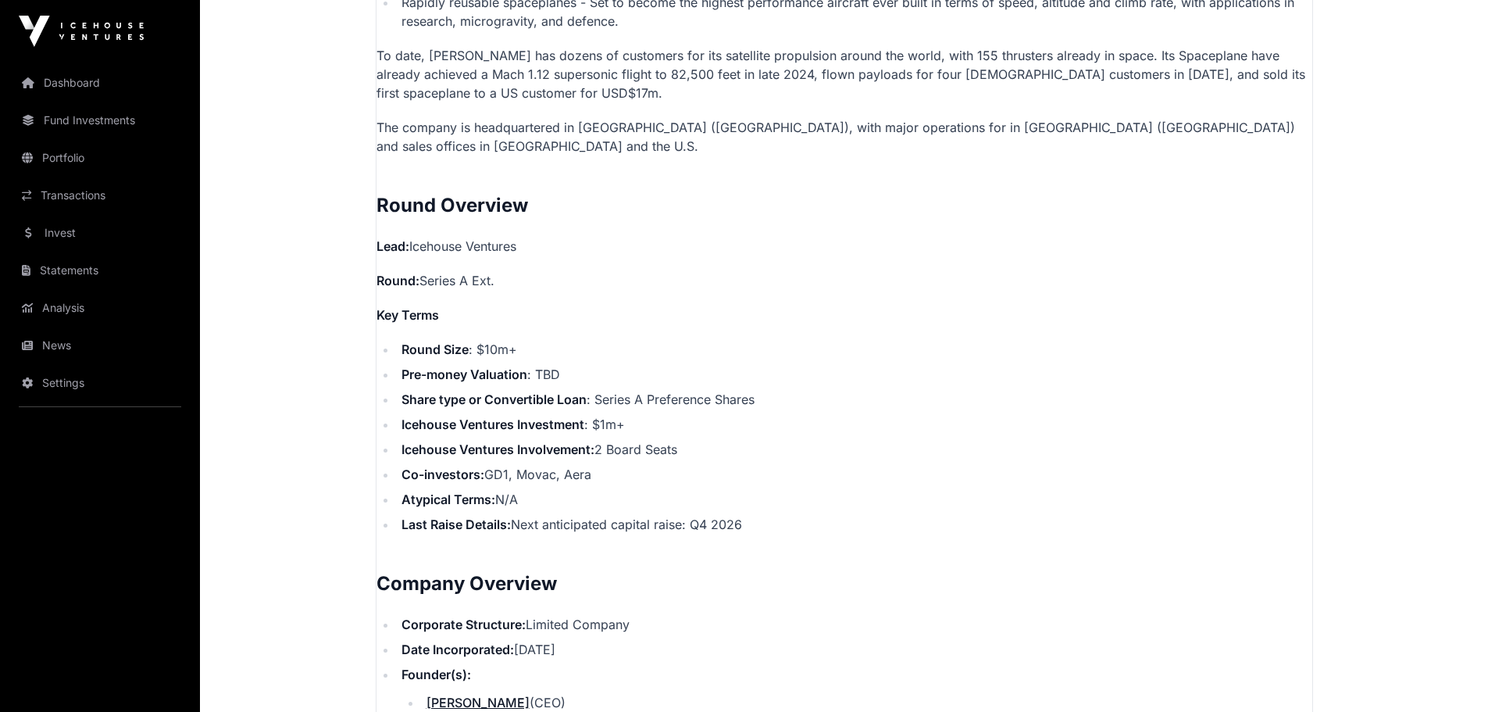
drag, startPoint x: 505, startPoint y: 262, endPoint x: 400, endPoint y: 266, distance: 104.8
click at [400, 271] on p "Round: Series A Ext." at bounding box center [845, 280] width 936 height 19
click at [650, 305] on p "Key Terms" at bounding box center [845, 314] width 936 height 19
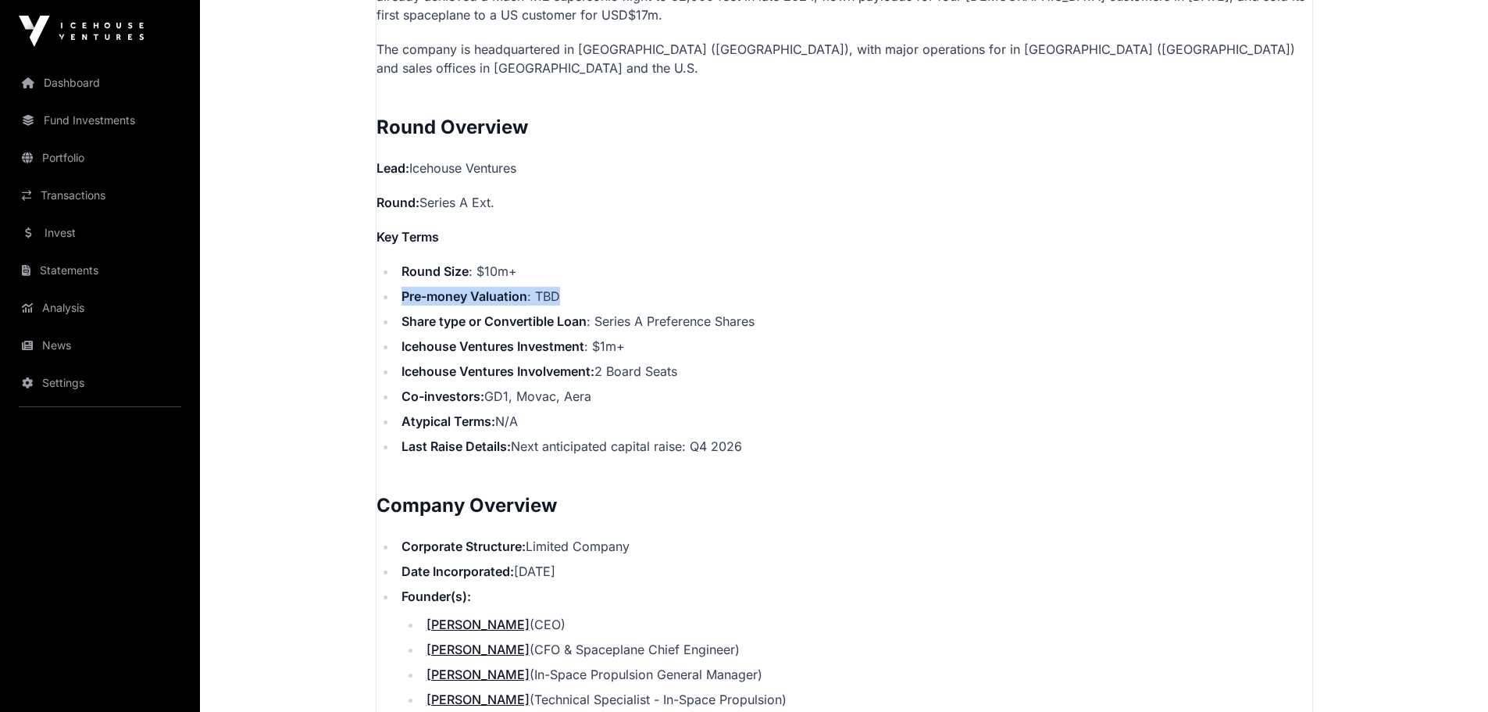
drag, startPoint x: 577, startPoint y: 278, endPoint x: 399, endPoint y: 279, distance: 177.4
click at [399, 287] on li "Pre-money Valuation : TBD" at bounding box center [855, 296] width 916 height 19
click at [435, 313] on strong "Share type or Convertible Loan" at bounding box center [494, 321] width 185 height 16
drag, startPoint x: 538, startPoint y: 320, endPoint x: 633, endPoint y: 320, distance: 94.5
click at [631, 337] on li "Icehouse Ventures Investment : $1m+" at bounding box center [855, 346] width 916 height 19
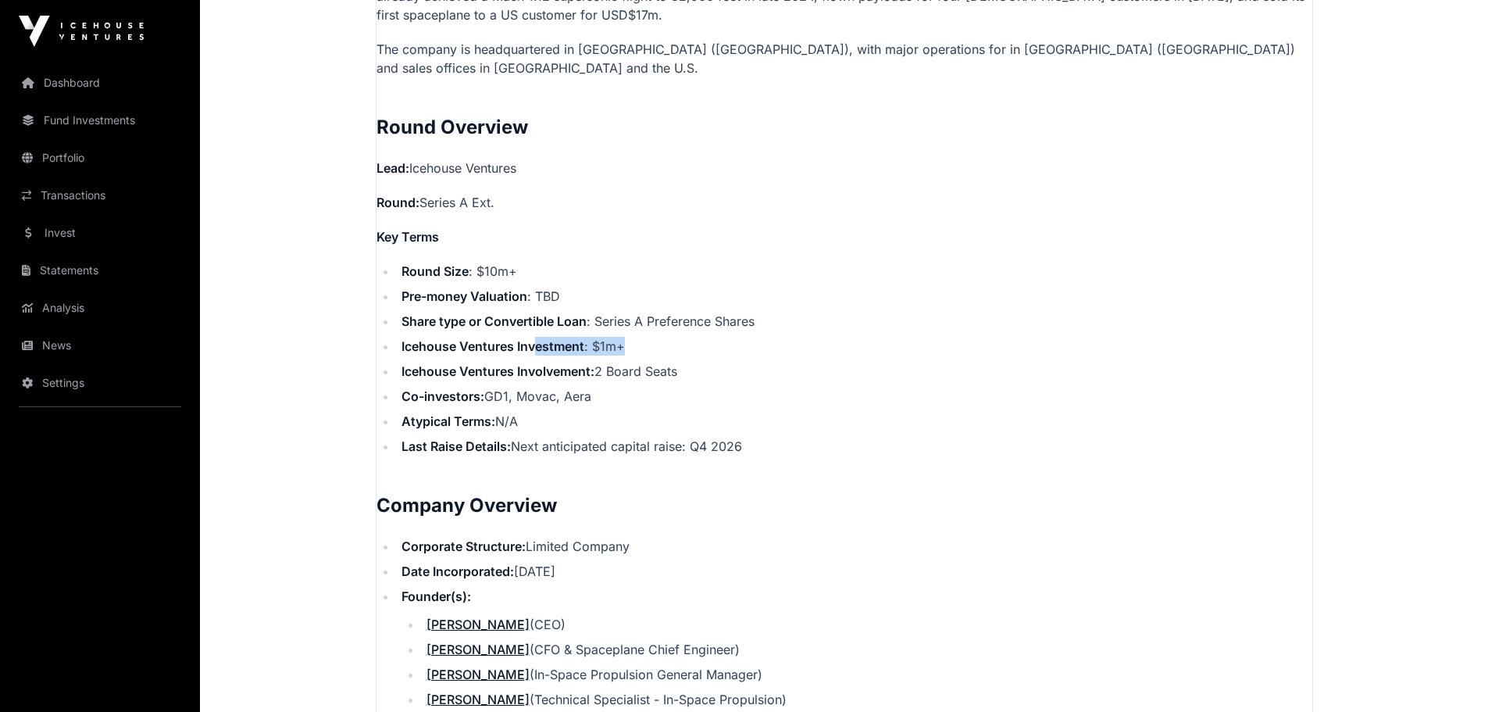
click at [639, 337] on li "Icehouse Ventures Investment : $1m+" at bounding box center [855, 346] width 916 height 19
drag, startPoint x: 411, startPoint y: 348, endPoint x: 693, endPoint y: 348, distance: 282.0
click at [693, 362] on li "Icehouse Ventures Involvement: 2 Board Seats" at bounding box center [855, 371] width 916 height 19
drag, startPoint x: 598, startPoint y: 377, endPoint x: 384, endPoint y: 380, distance: 213.3
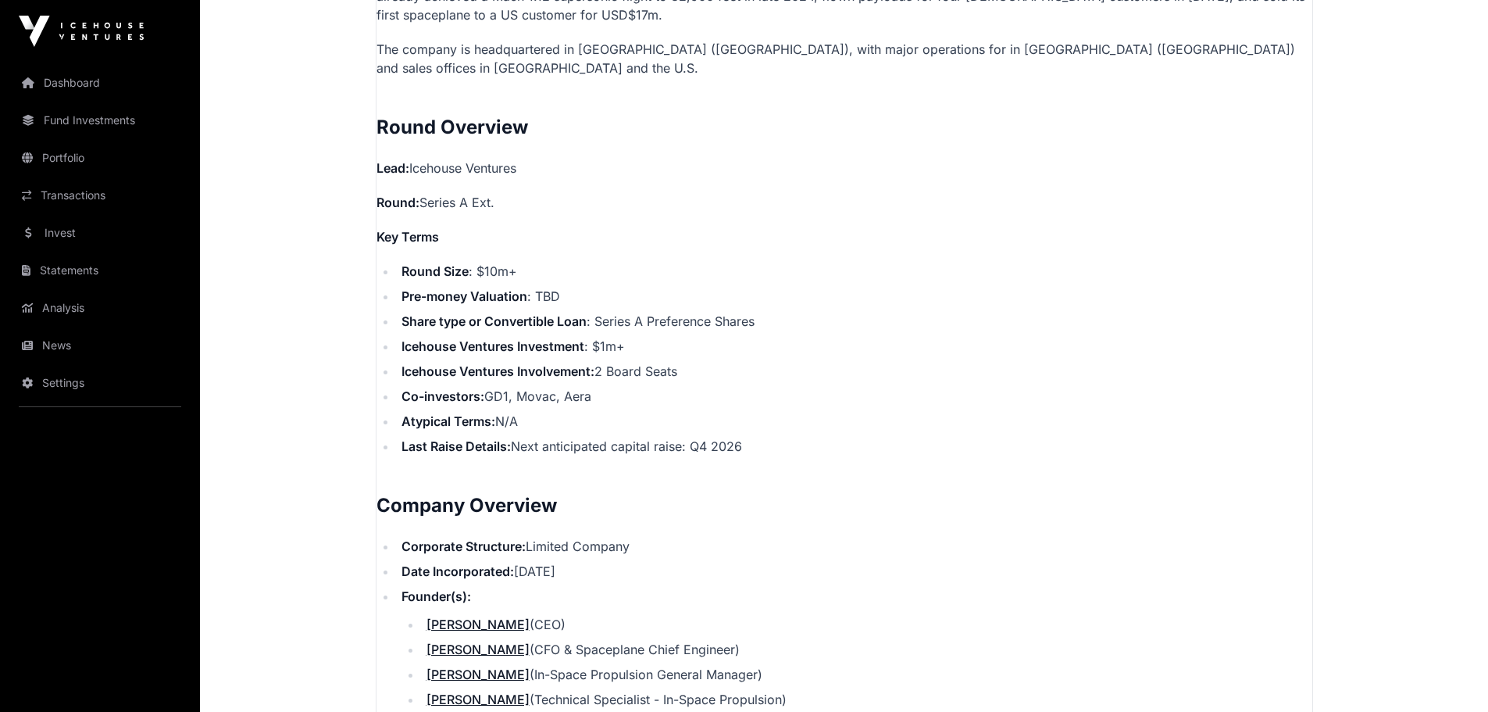
click at [397, 387] on li "Co-investors: GD1, Movac, Aera" at bounding box center [855, 396] width 916 height 19
click at [517, 412] on li "Atypical Terms: N/A" at bounding box center [855, 421] width 916 height 19
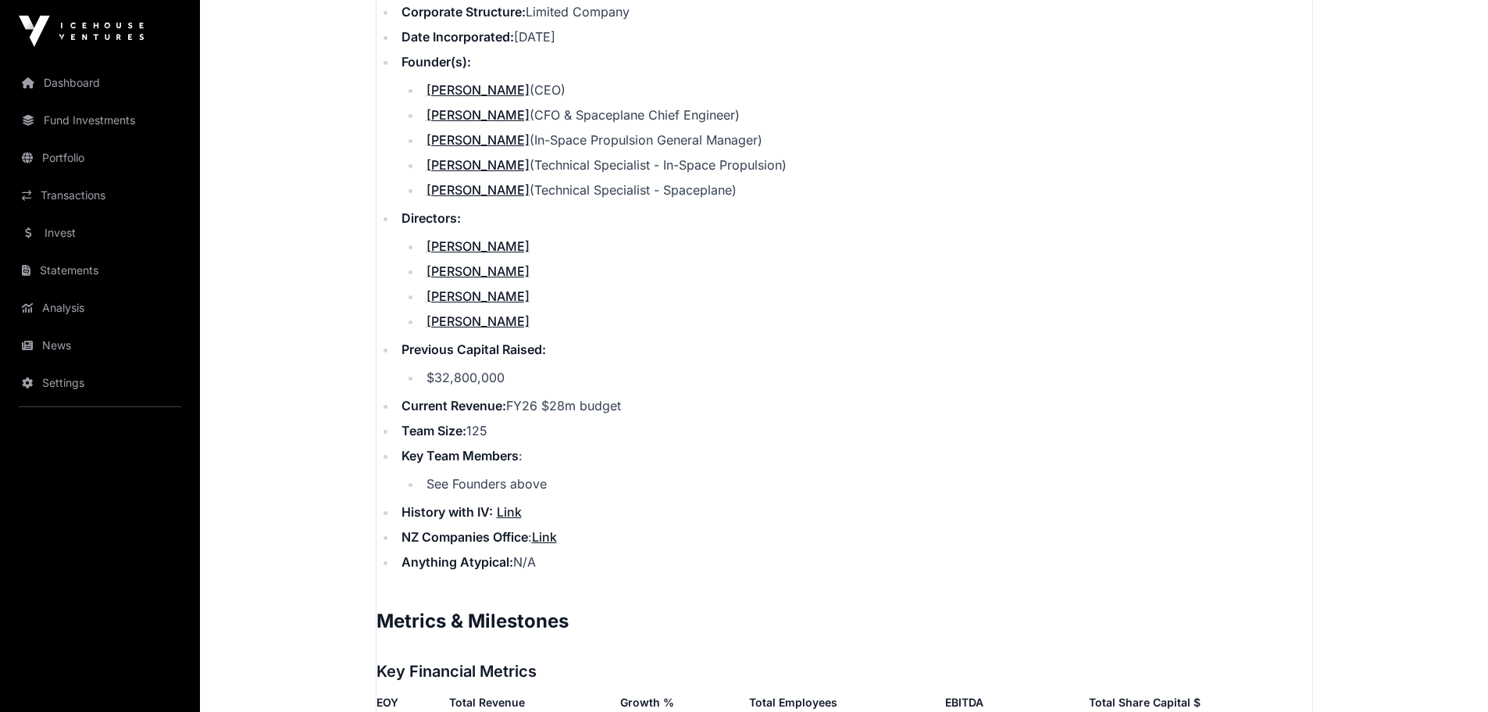
scroll to position [2031, 0]
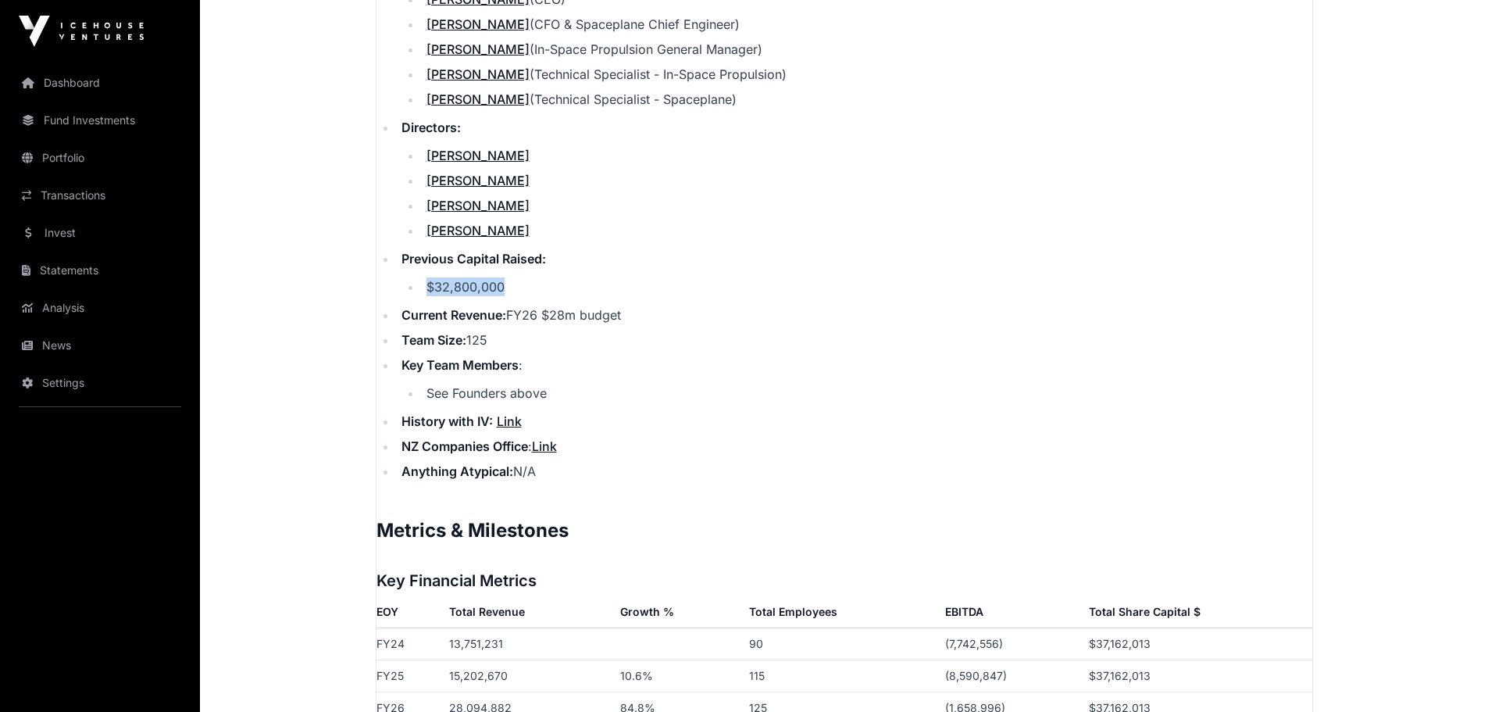
drag, startPoint x: 528, startPoint y: 264, endPoint x: 413, endPoint y: 265, distance: 115.6
click at [422, 277] on li "$32,800,000" at bounding box center [867, 286] width 891 height 19
click at [700, 305] on li "Current Revenue: FY26 $28m budget" at bounding box center [855, 314] width 916 height 19
drag, startPoint x: 526, startPoint y: 261, endPoint x: 410, endPoint y: 245, distance: 116.7
click at [410, 249] on li "Previous Capital Raised: $32,800,000" at bounding box center [855, 272] width 916 height 47
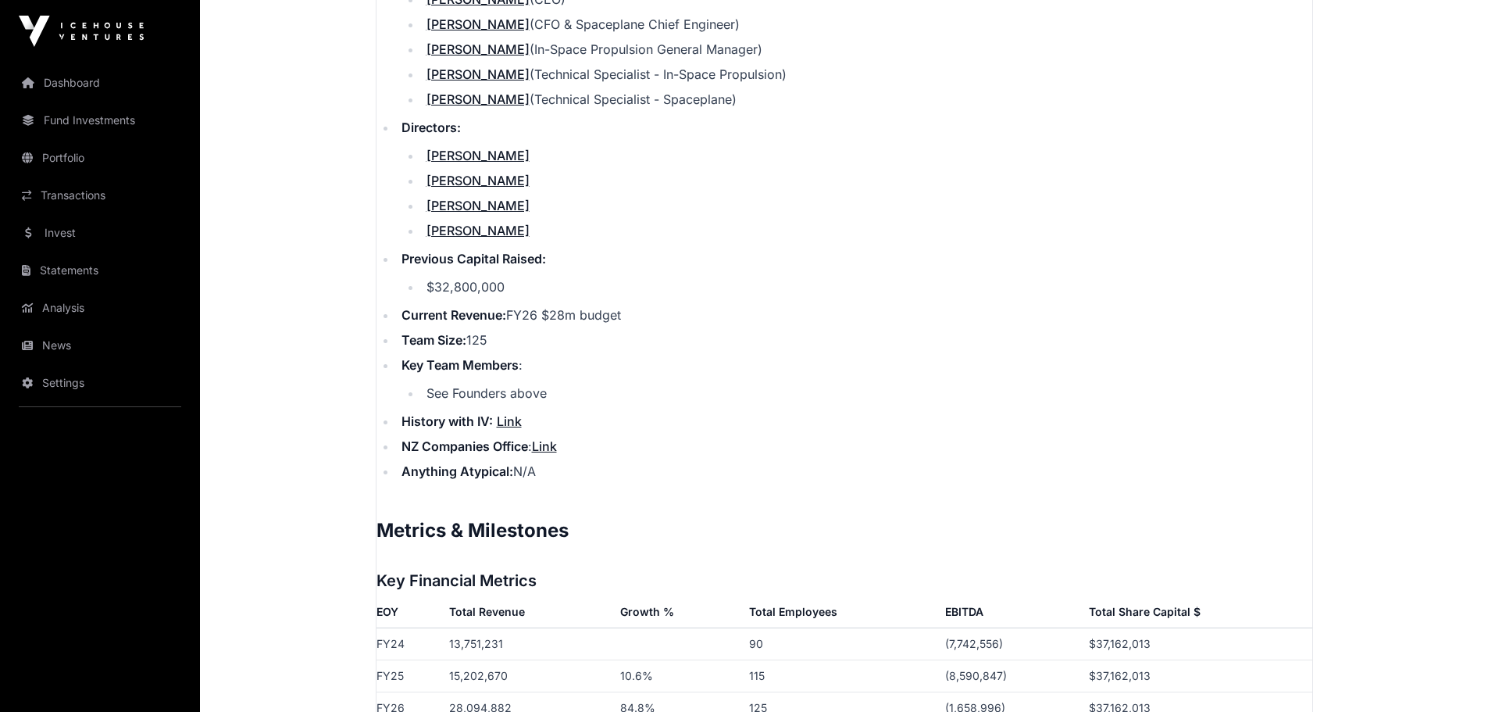
click at [687, 330] on li "Team Size: 125" at bounding box center [855, 339] width 916 height 19
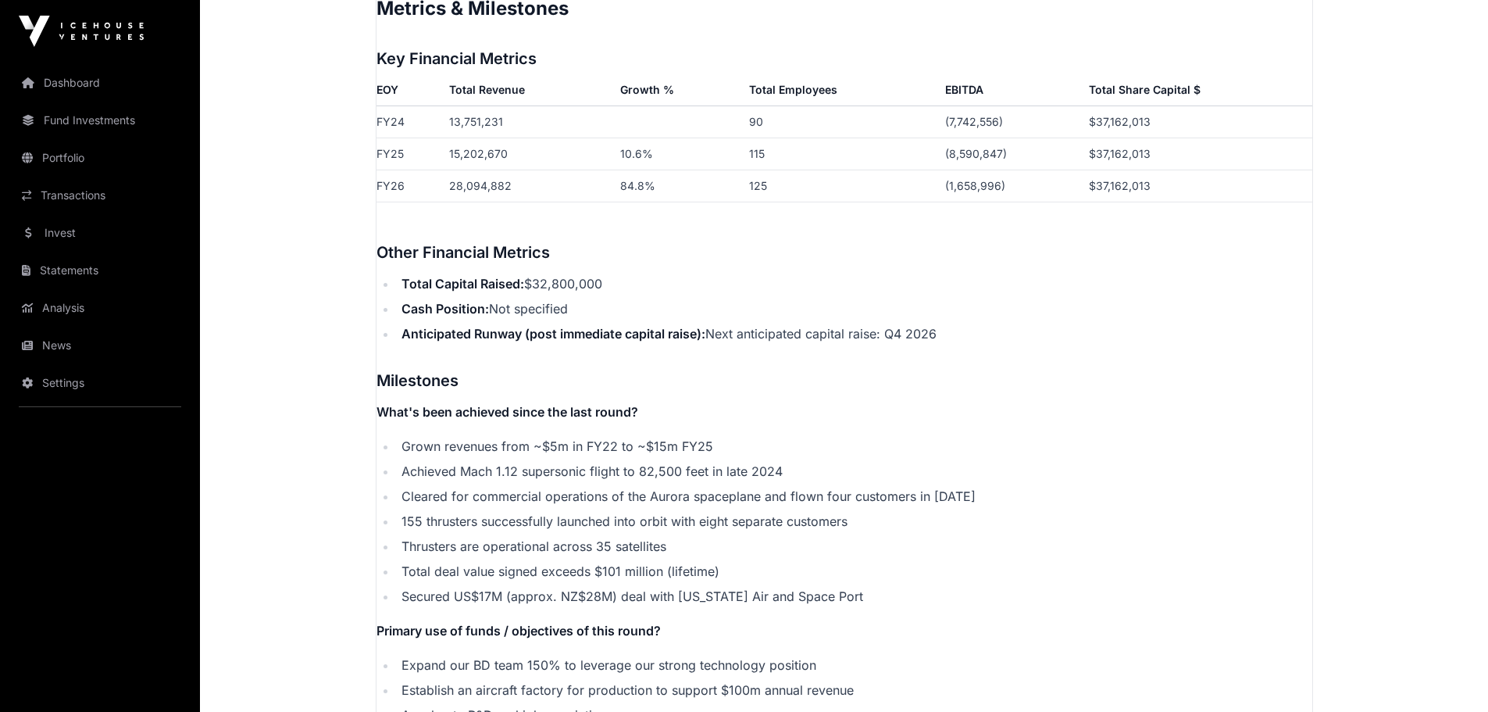
scroll to position [2578, 0]
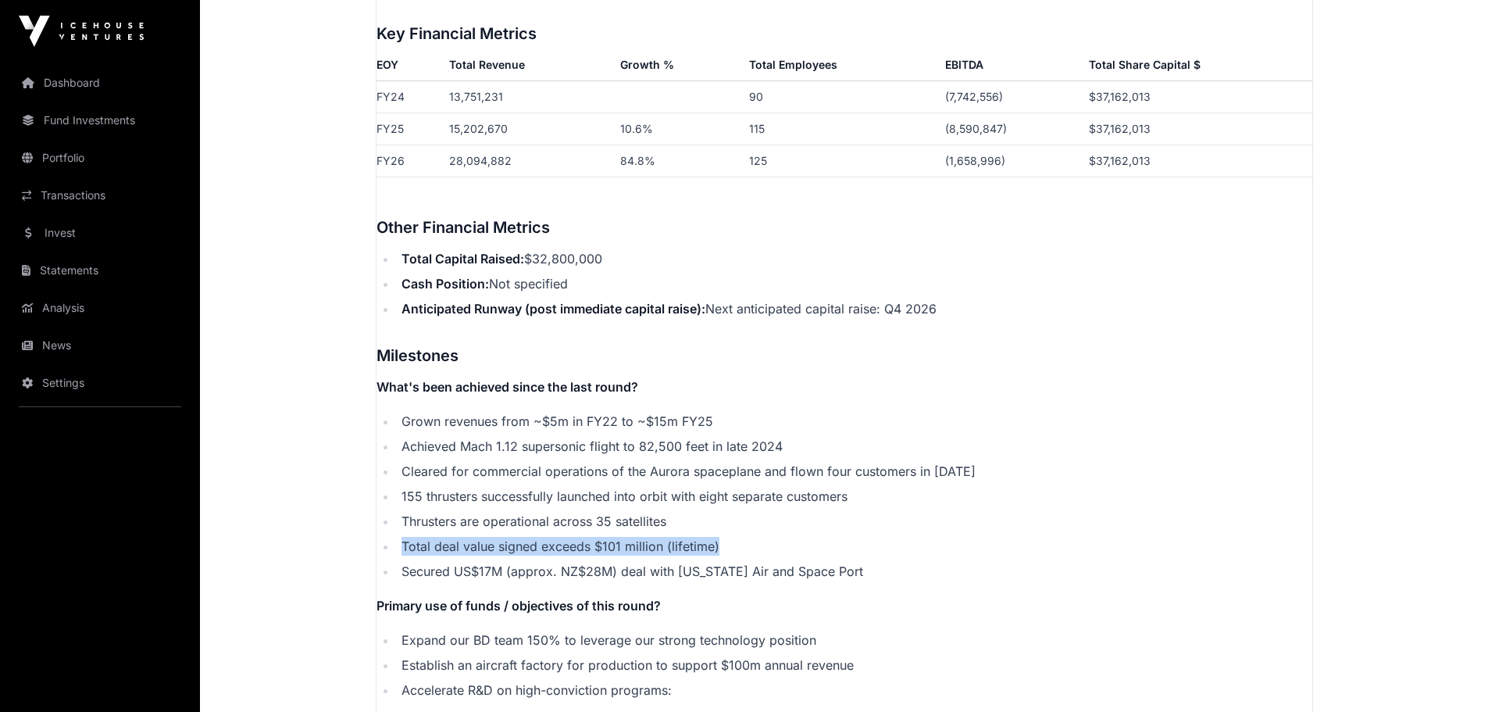
drag, startPoint x: 762, startPoint y: 534, endPoint x: 395, endPoint y: 529, distance: 366.5
click at [395, 529] on ul "Grown revenues from ~$5m in FY22 to ~$15m FY25 Achieved Mach 1.12 supersonic fl…" at bounding box center [845, 496] width 936 height 169
click at [455, 537] on li "Total deal value signed exceeds $101 million (lifetime)" at bounding box center [855, 546] width 916 height 19
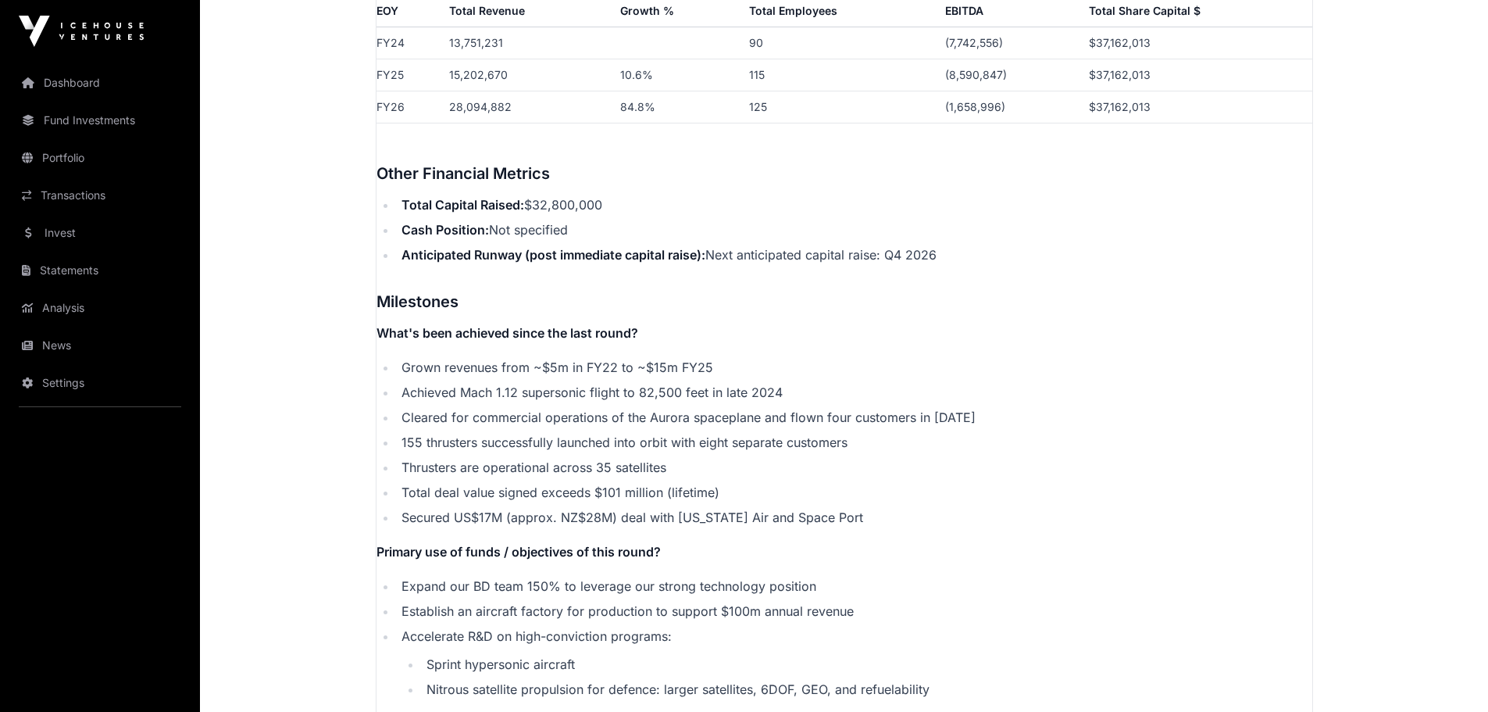
scroll to position [2656, 0]
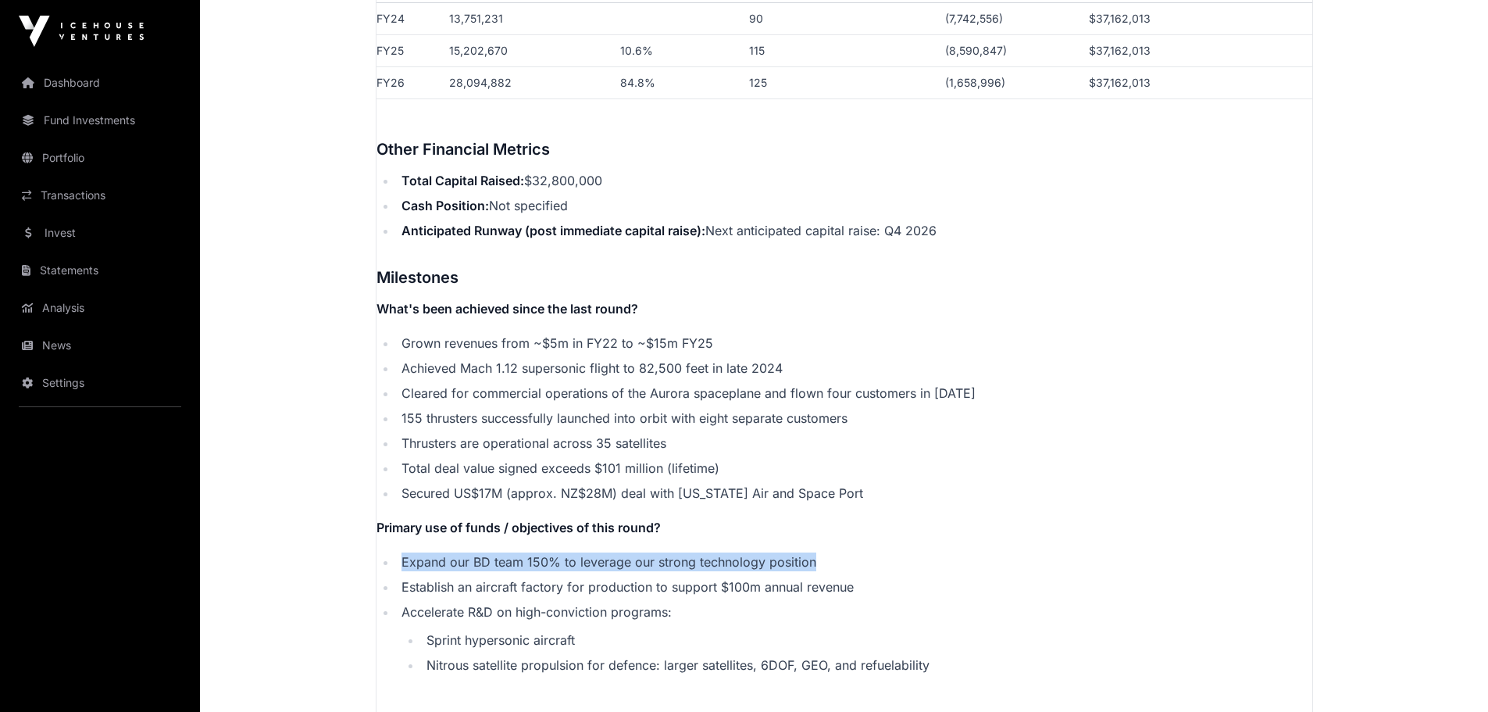
drag, startPoint x: 816, startPoint y: 548, endPoint x: 591, endPoint y: 565, distance: 226.4
click at [737, 602] on li "Accelerate R&D on high-conviction programs: Sprint hypersonic aircraft Nitrous …" at bounding box center [855, 638] width 916 height 72
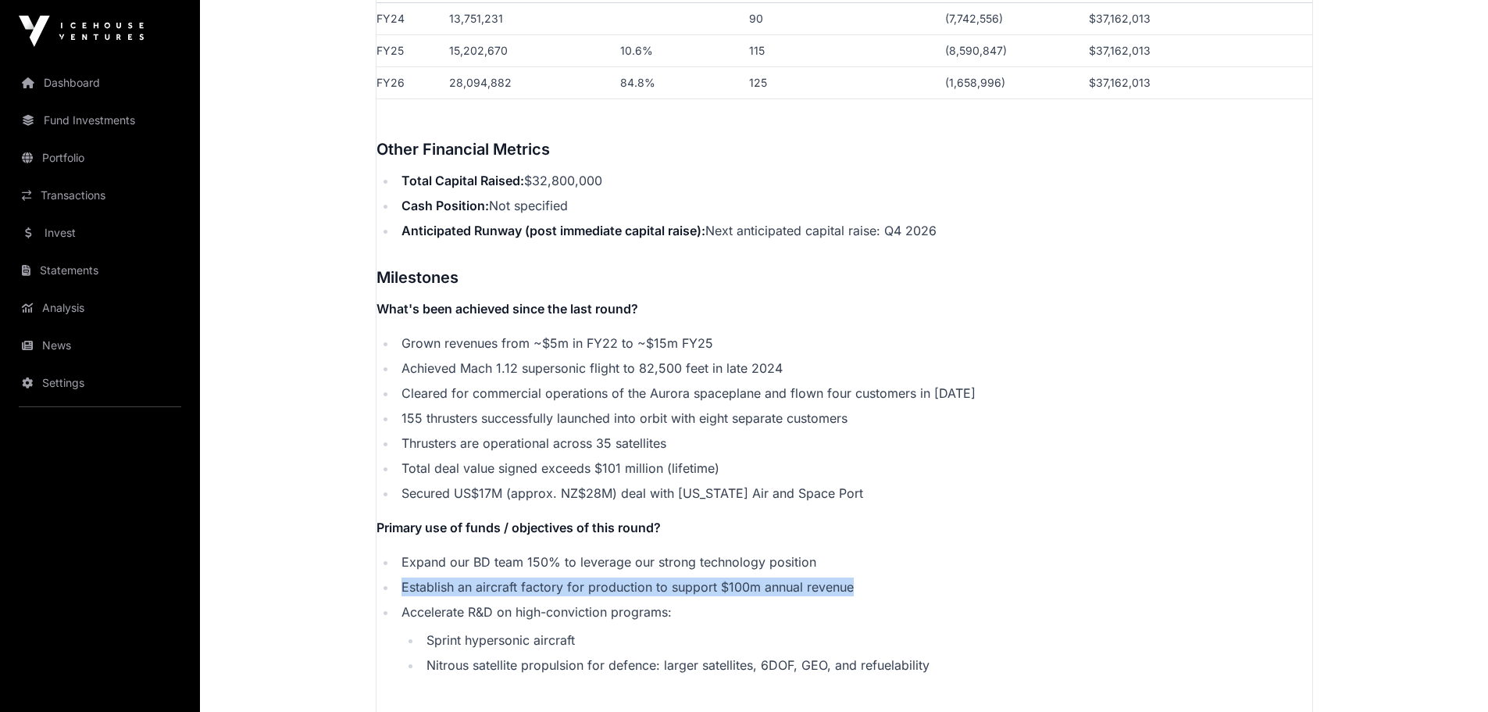
drag, startPoint x: 873, startPoint y: 572, endPoint x: 390, endPoint y: 561, distance: 483.0
click at [390, 561] on ul "Expand our BD team 150% to leverage our strong technology position Establish an…" at bounding box center [845, 613] width 936 height 122
click at [452, 602] on li "Accelerate R&D on high-conviction programs: Sprint hypersonic aircraft Nitrous …" at bounding box center [855, 638] width 916 height 72
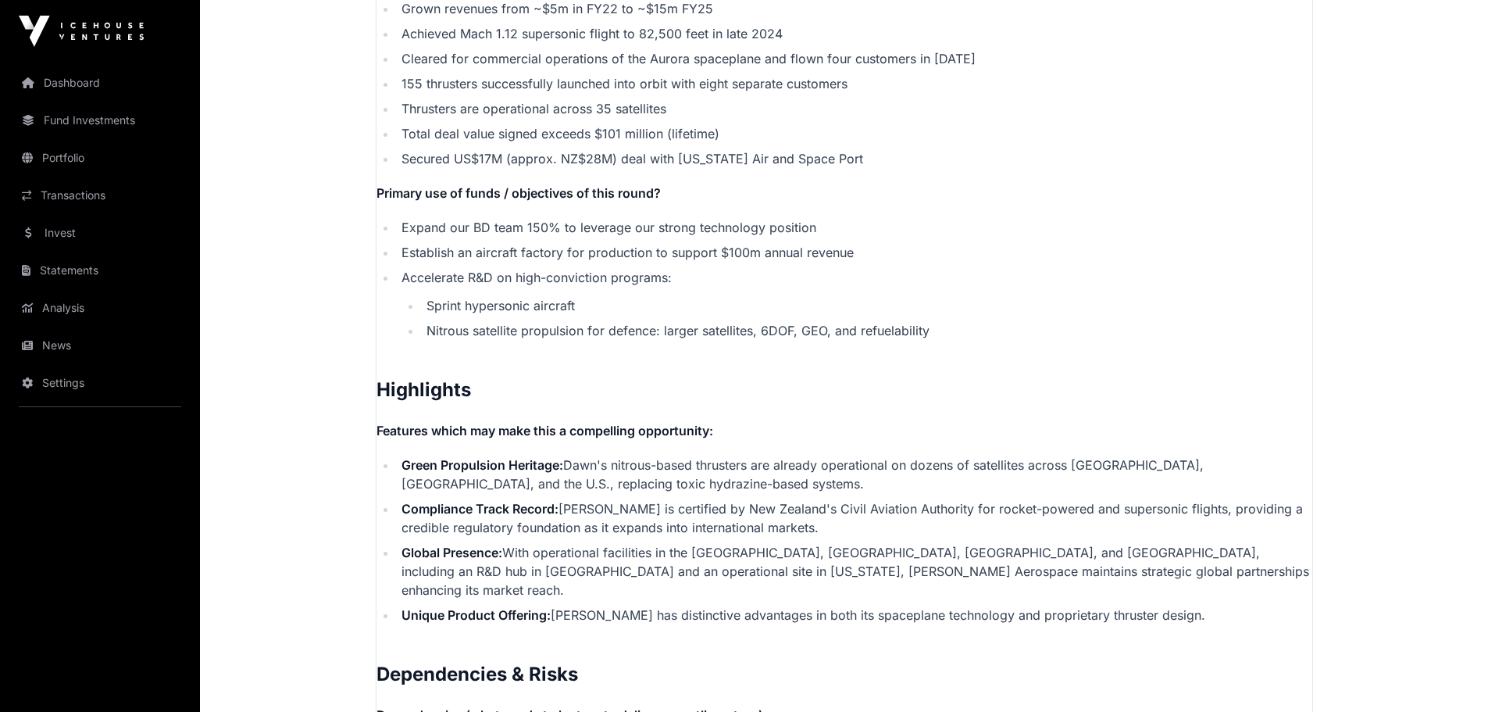
scroll to position [3047, 0]
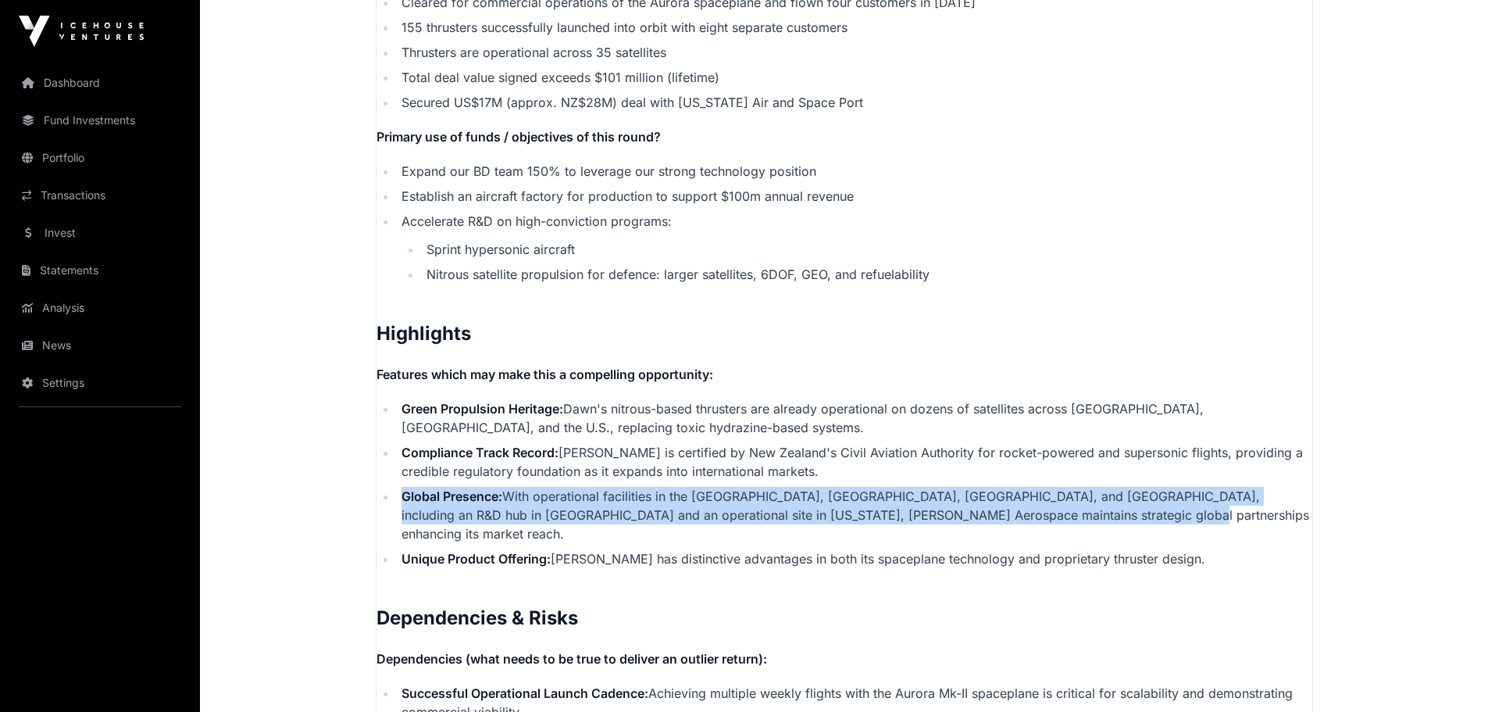
drag, startPoint x: 1116, startPoint y: 499, endPoint x: 413, endPoint y: 475, distance: 702.8
click at [378, 474] on ul "Green Propulsion Heritage: Dawn's nitrous-based thrusters are already operation…" at bounding box center [845, 483] width 936 height 169
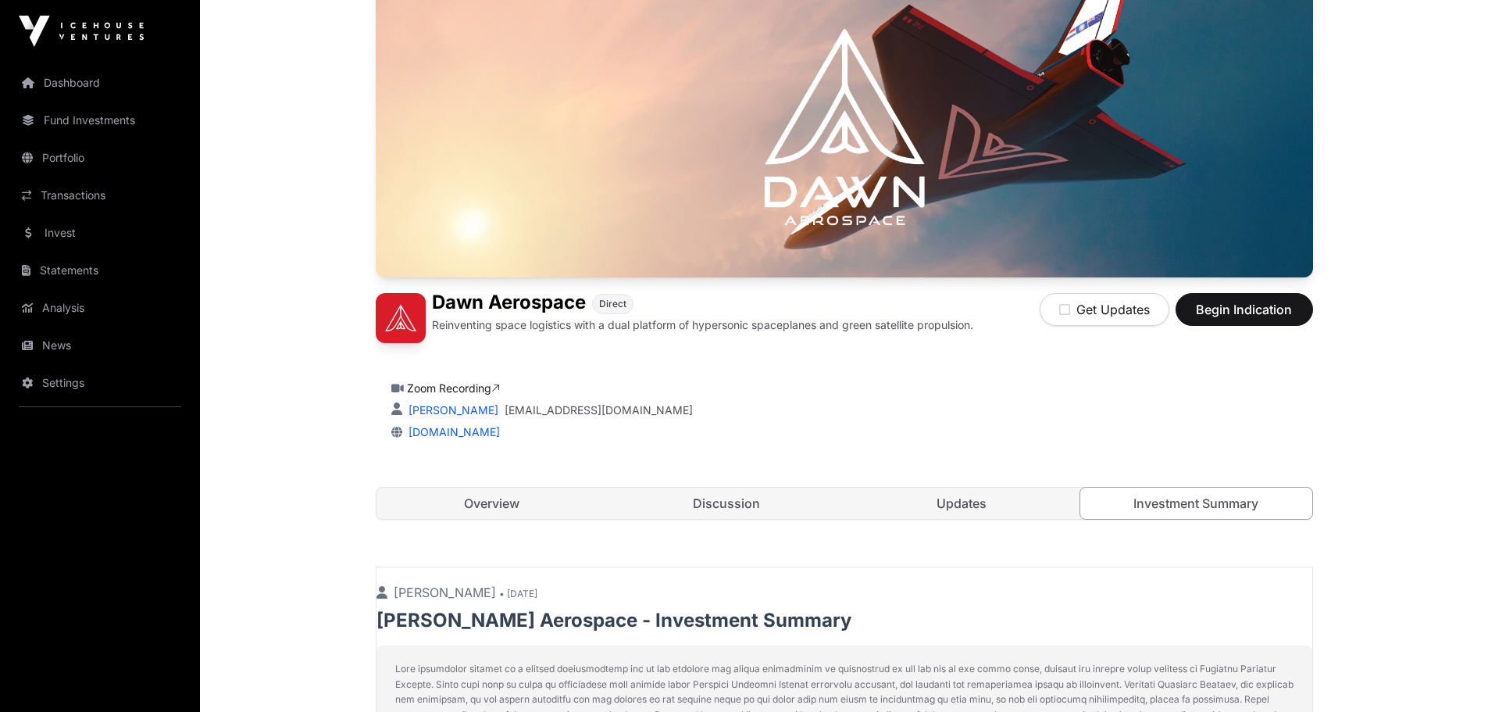
scroll to position [156, 0]
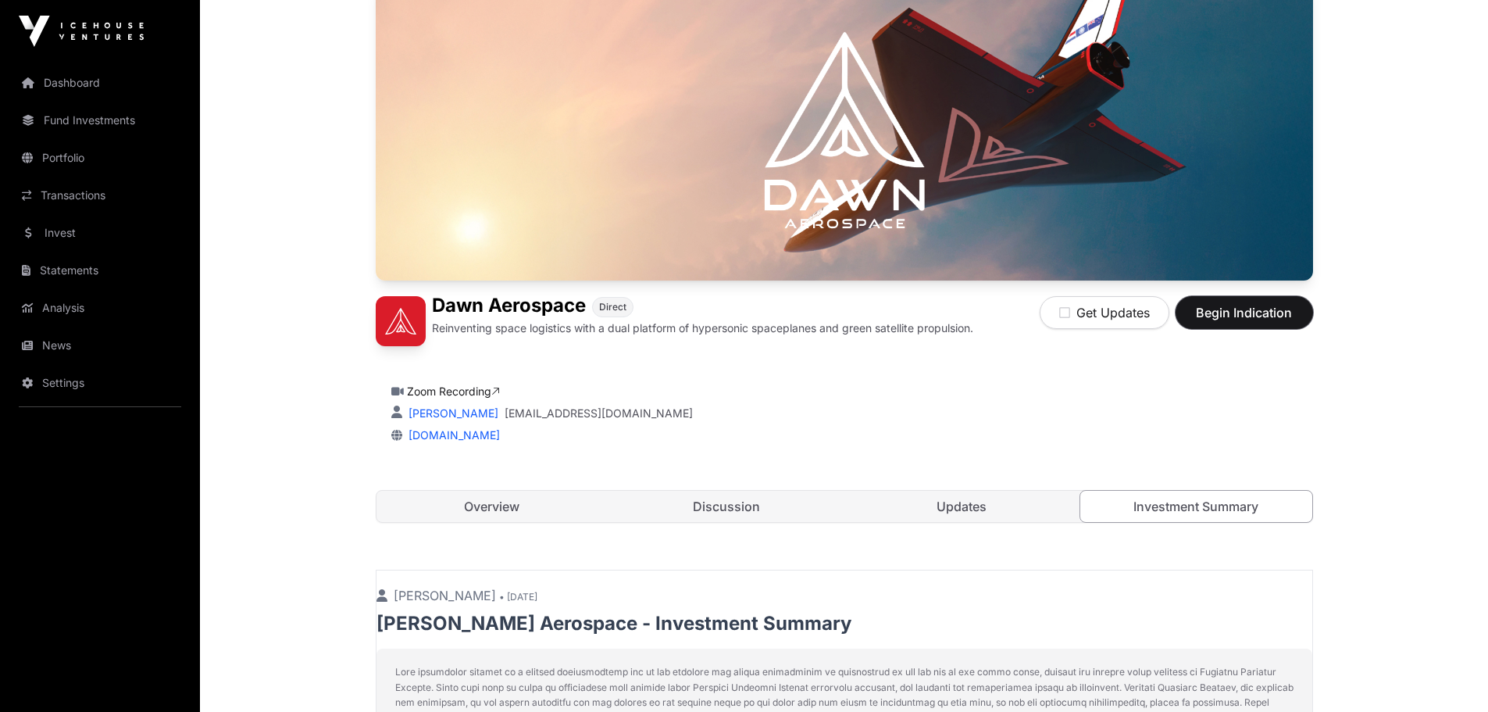
click at [1238, 316] on span "Begin Indication" at bounding box center [1244, 312] width 98 height 19
